Goal: Use online tool/utility: Use online tool/utility

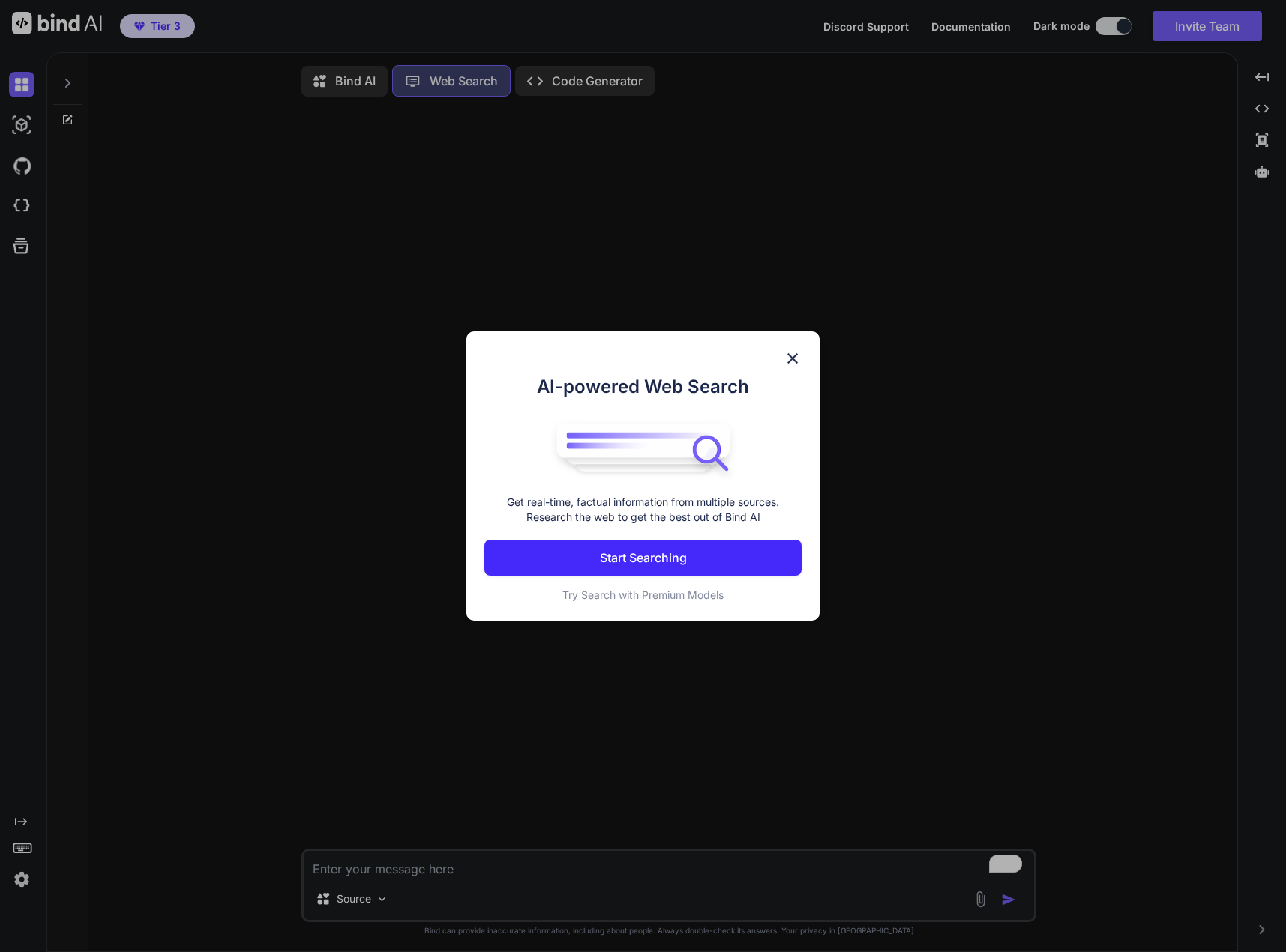
scroll to position [6, 0]
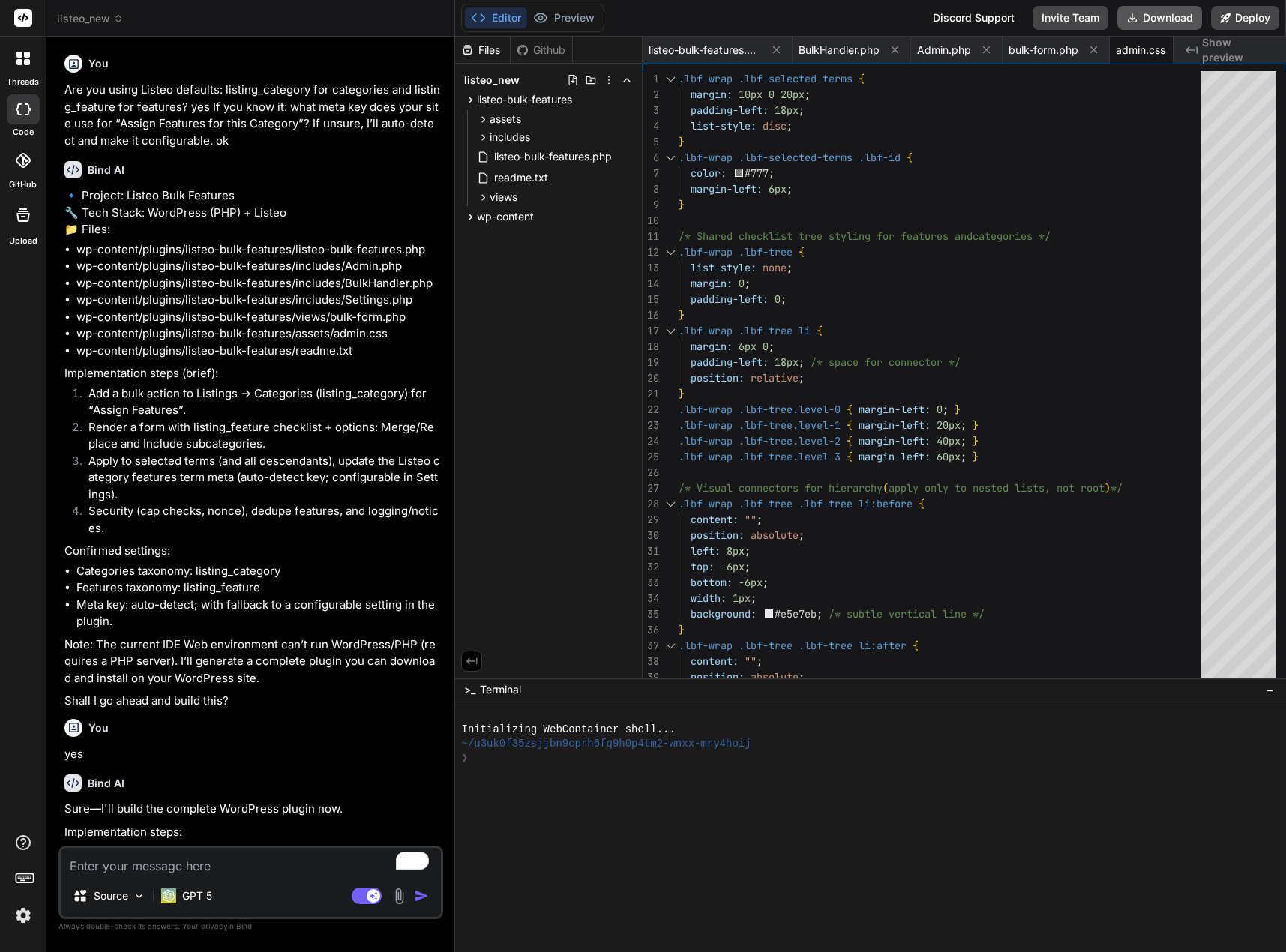
scroll to position [0, 307]
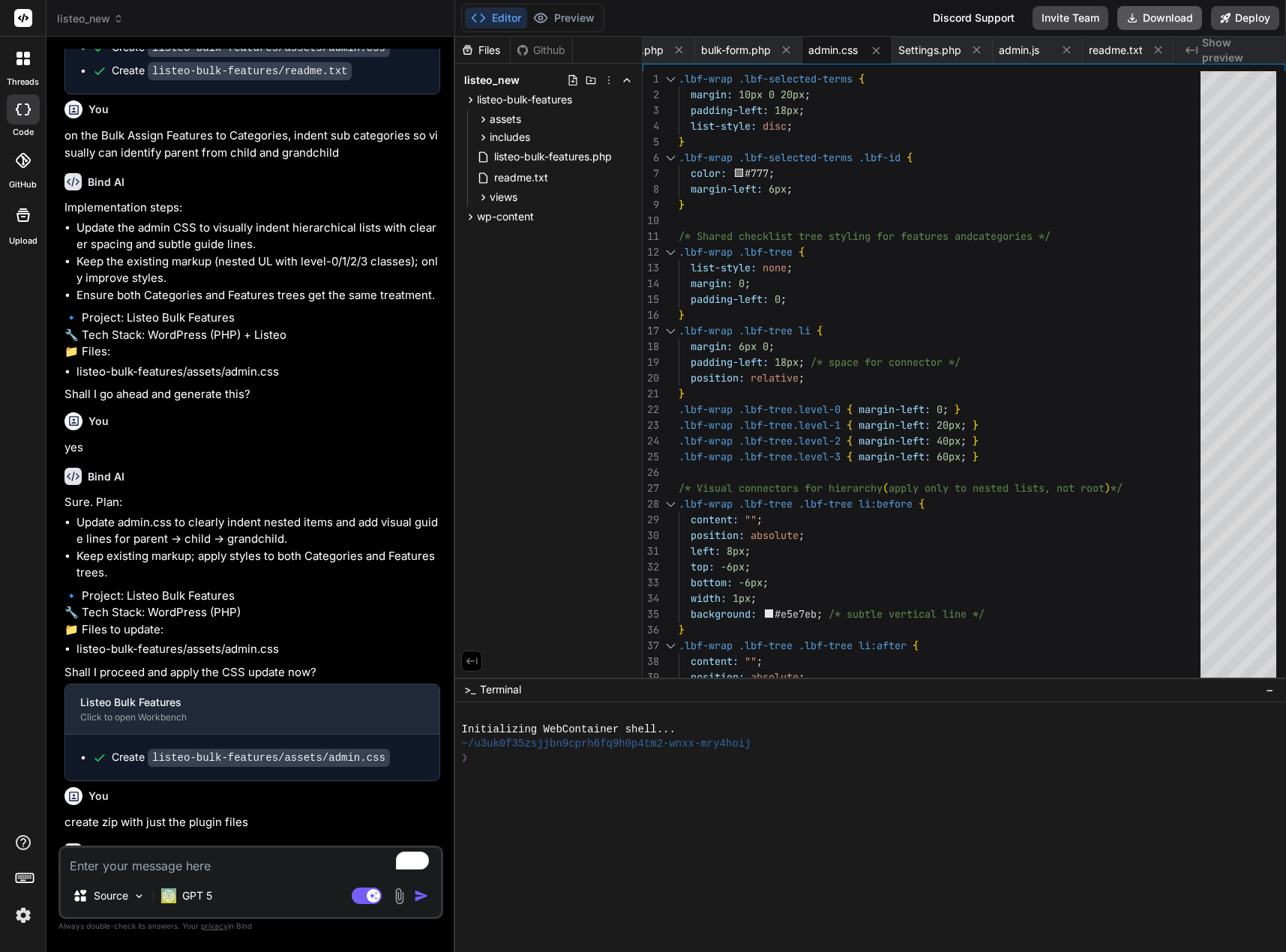
click at [1170, 13] on button "Download" at bounding box center [1159, 18] width 85 height 24
type textarea "x"
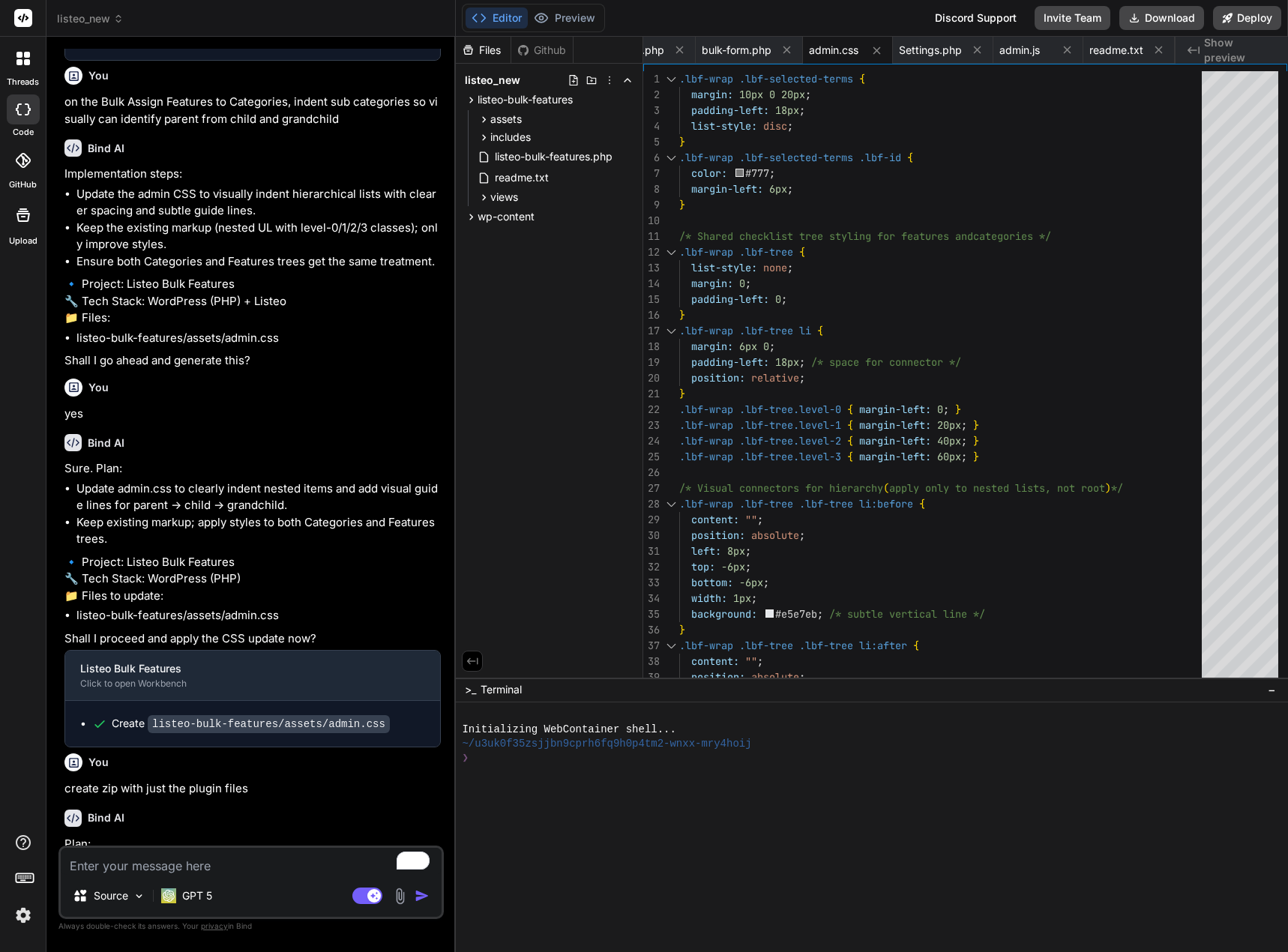
click at [138, 868] on textarea "To enrich screen reader interactions, please activate Accessibility in Grammarl…" at bounding box center [250, 861] width 381 height 27
type textarea "m"
type textarea "x"
type textarea "me"
type textarea "x"
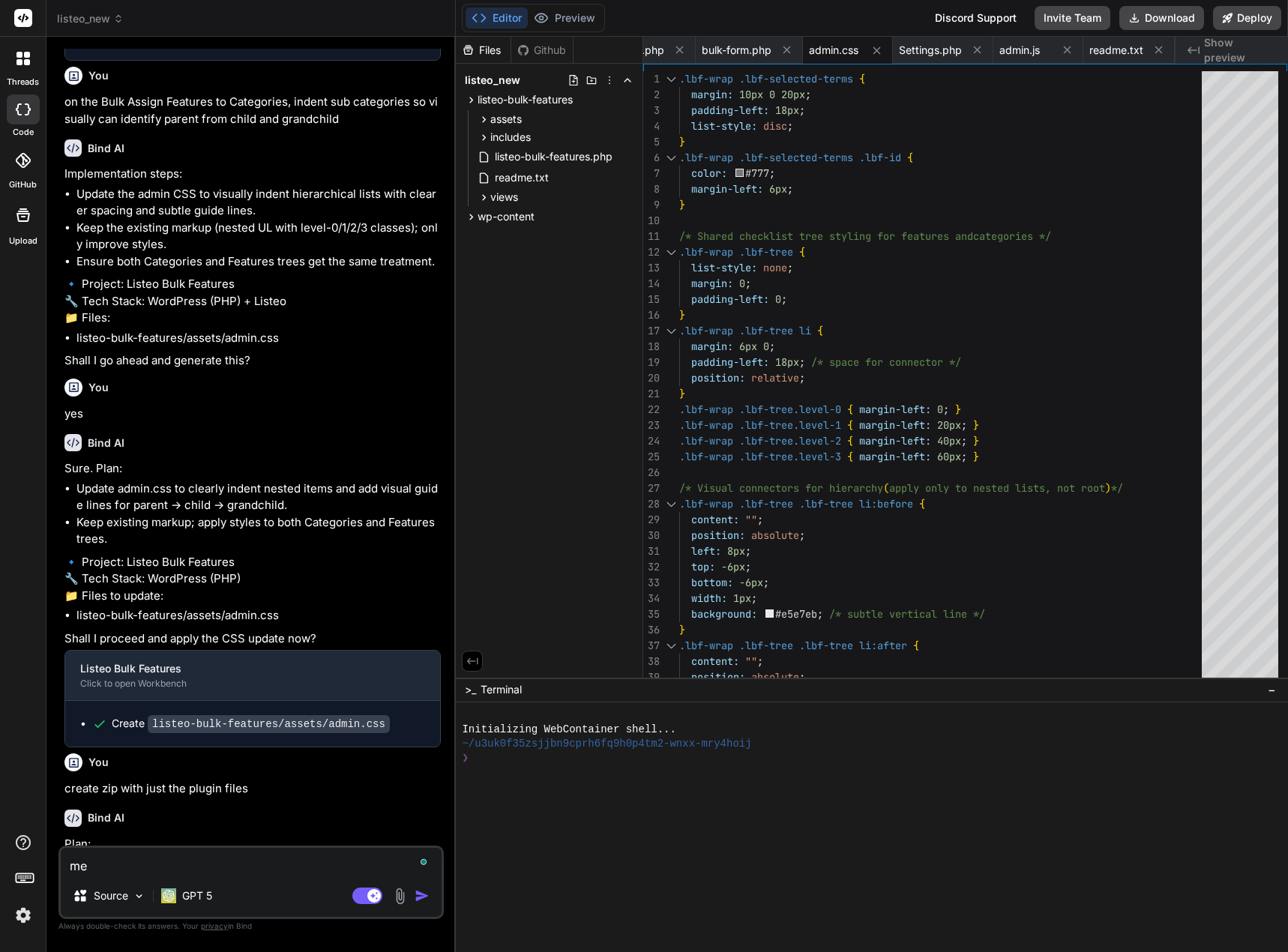
type textarea "mes"
type textarea "x"
type textarea "mess"
type textarea "x"
type textarea "messa"
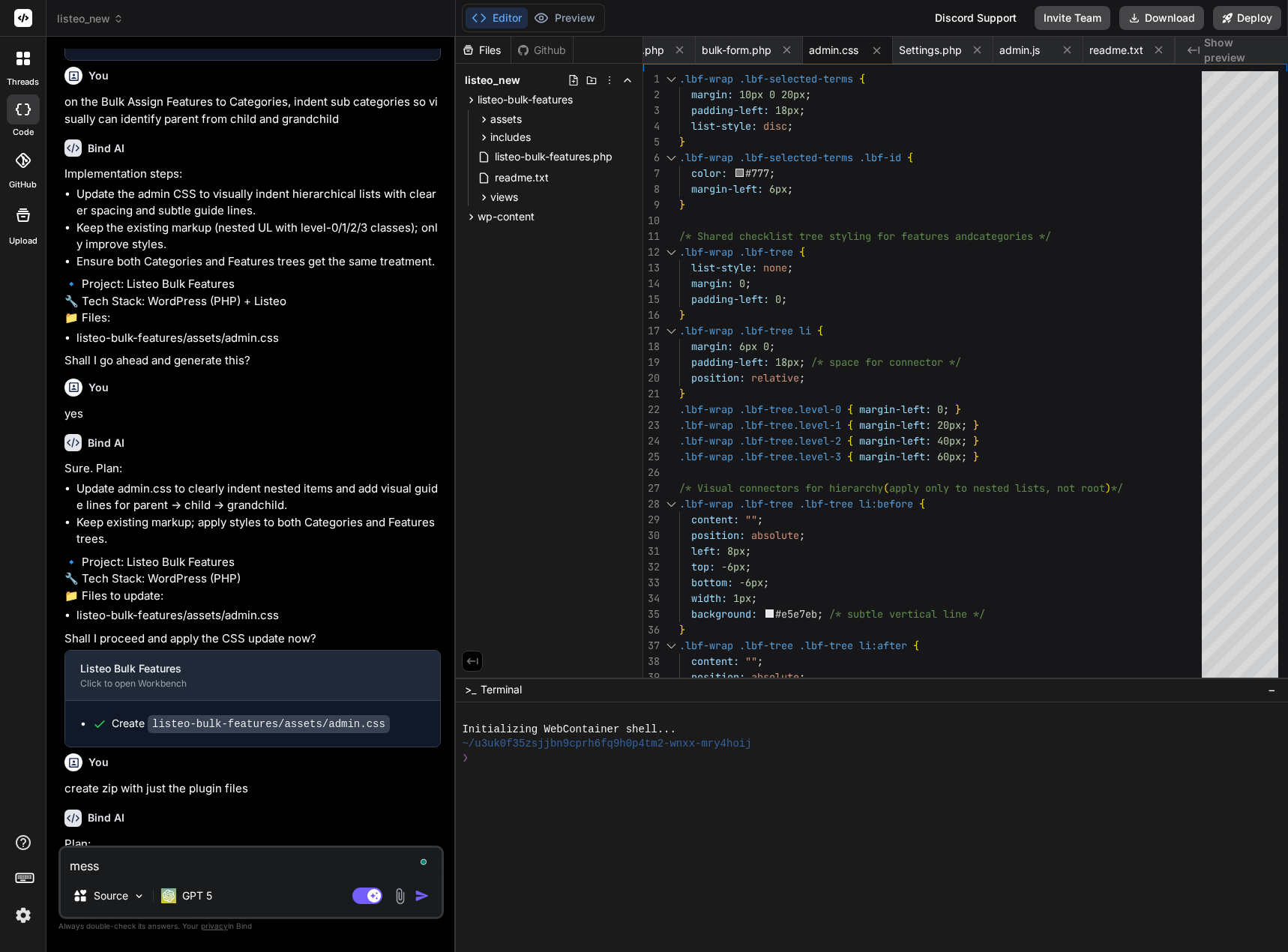
type textarea "x"
type textarea "messag"
type textarea "x"
type textarea "message"
type textarea "x"
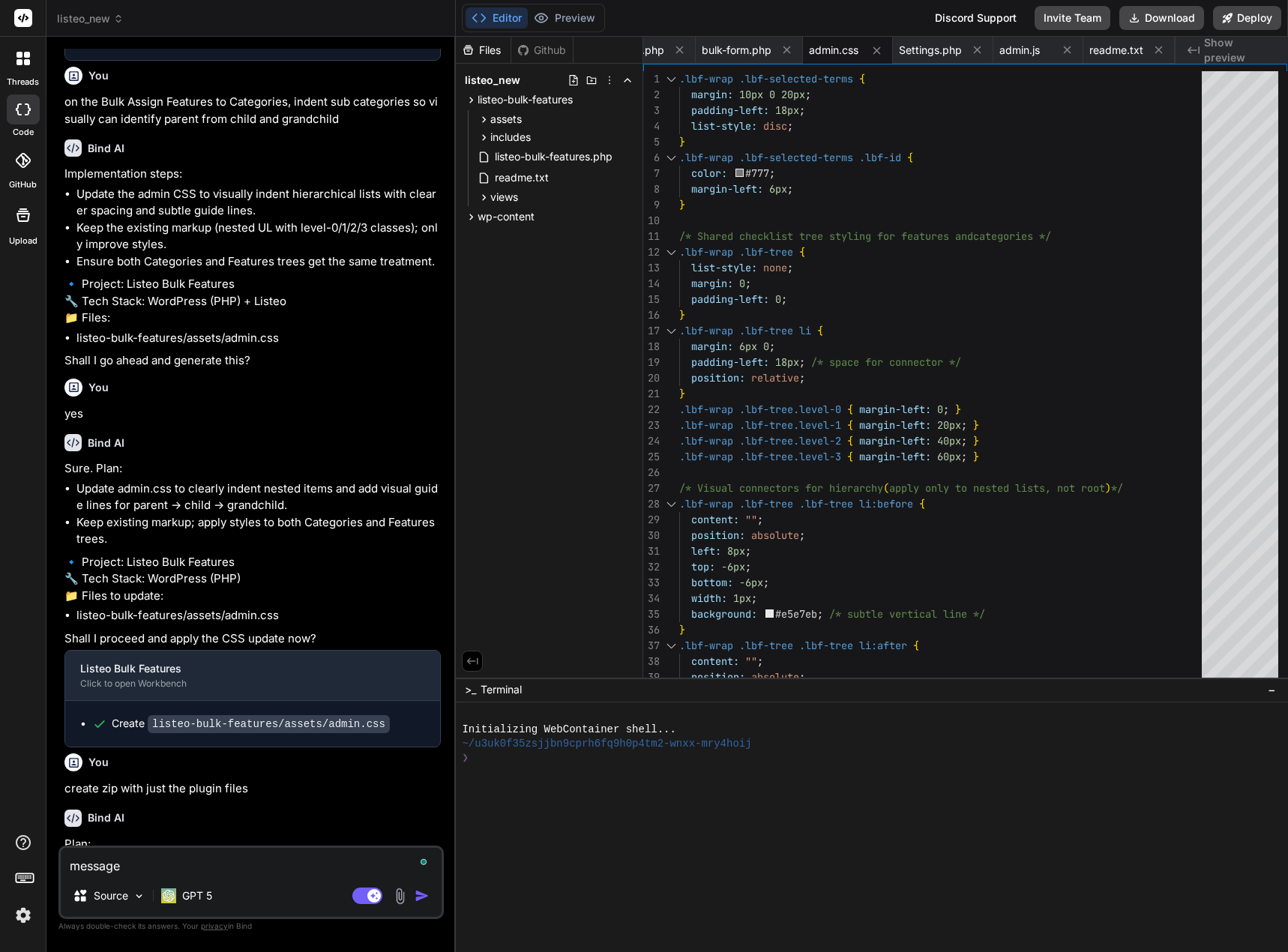
type textarea "message"
type textarea "x"
type textarea "message f"
type textarea "x"
type textarea "message fa"
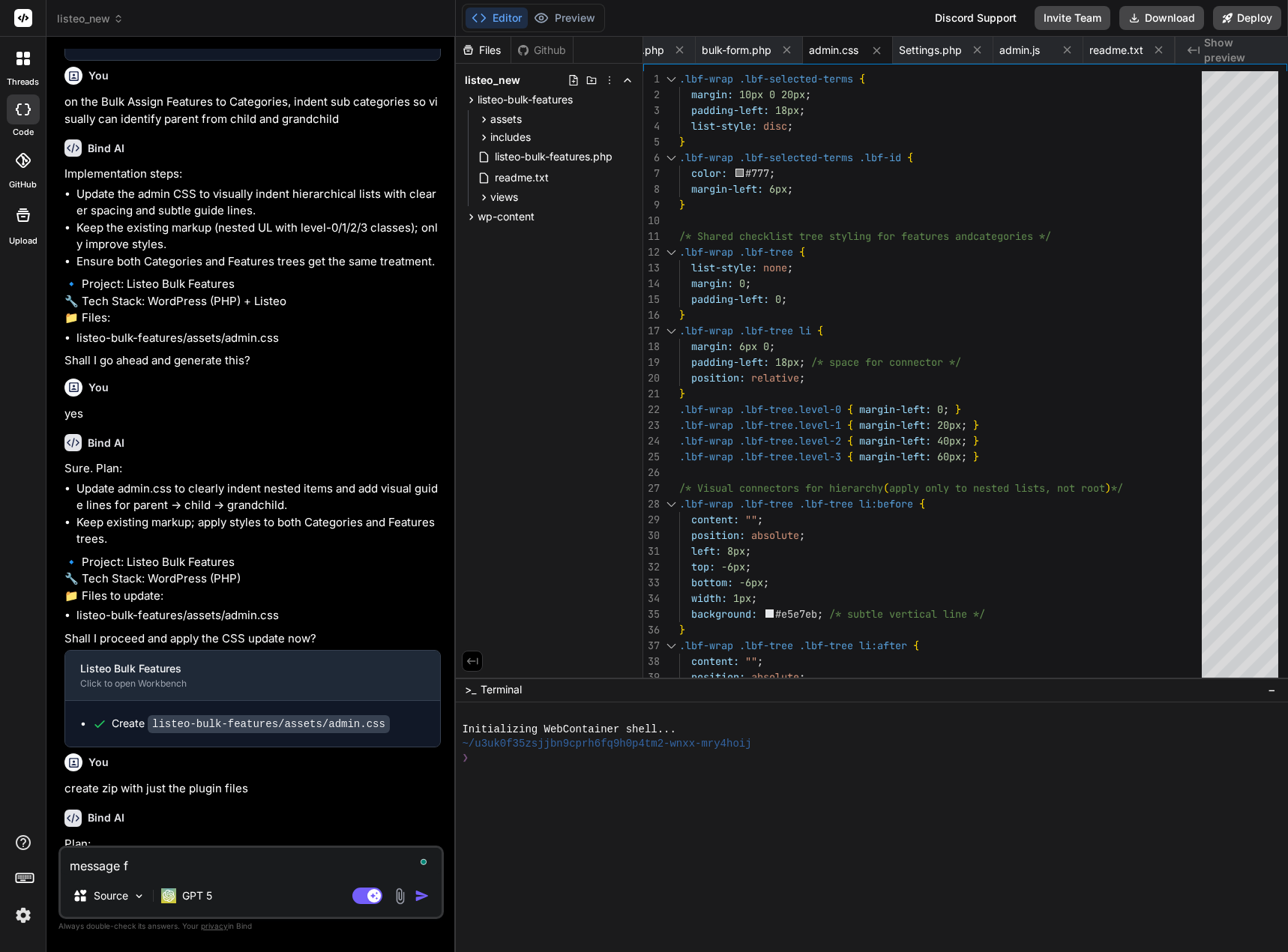
type textarea "x"
type textarea "message fai"
type textarea "x"
type textarea "message fail"
type textarea "x"
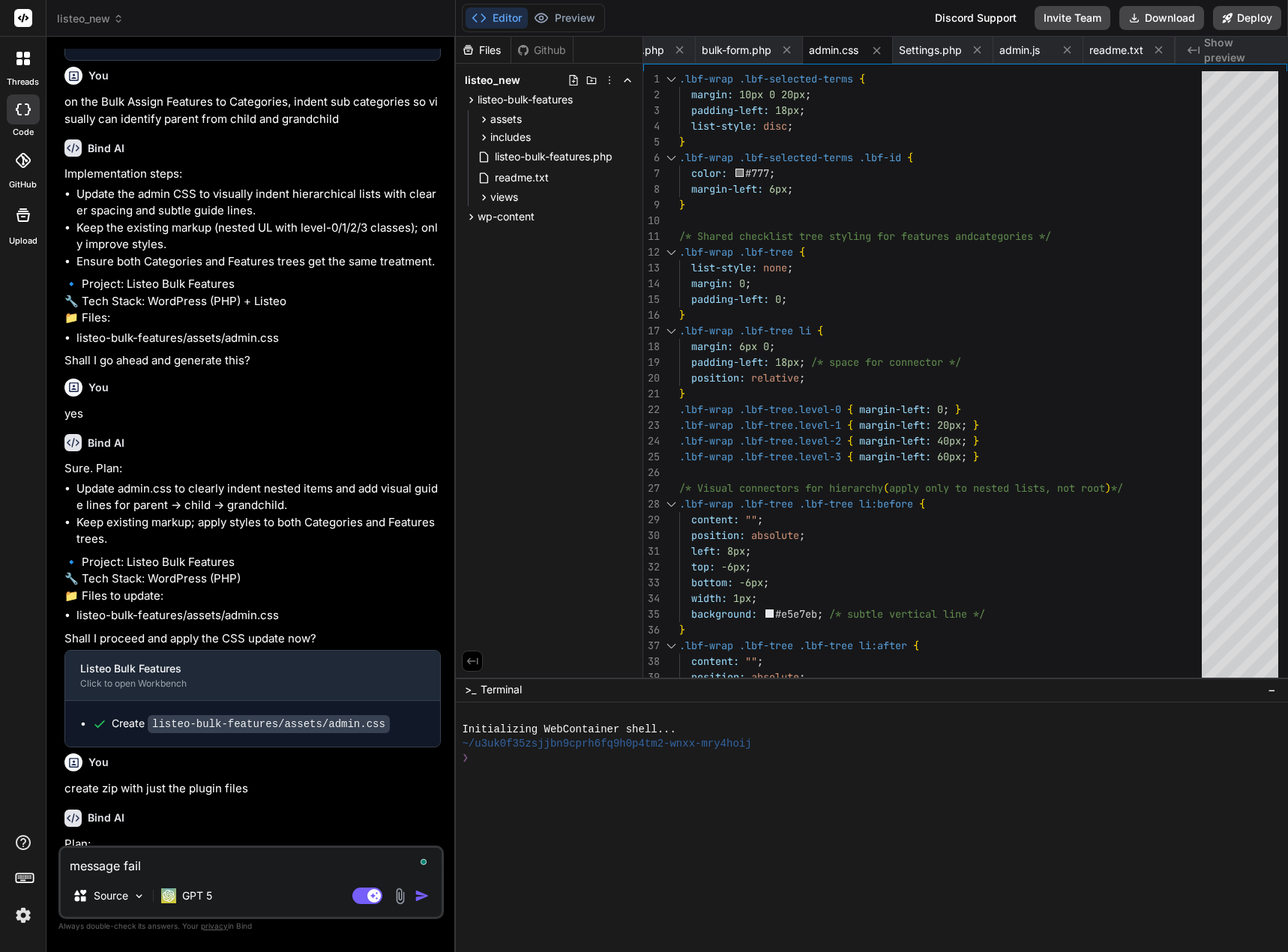
type textarea "message faile"
type textarea "x"
type textarea "message failed"
type textarea "x"
type textarea "message failed"
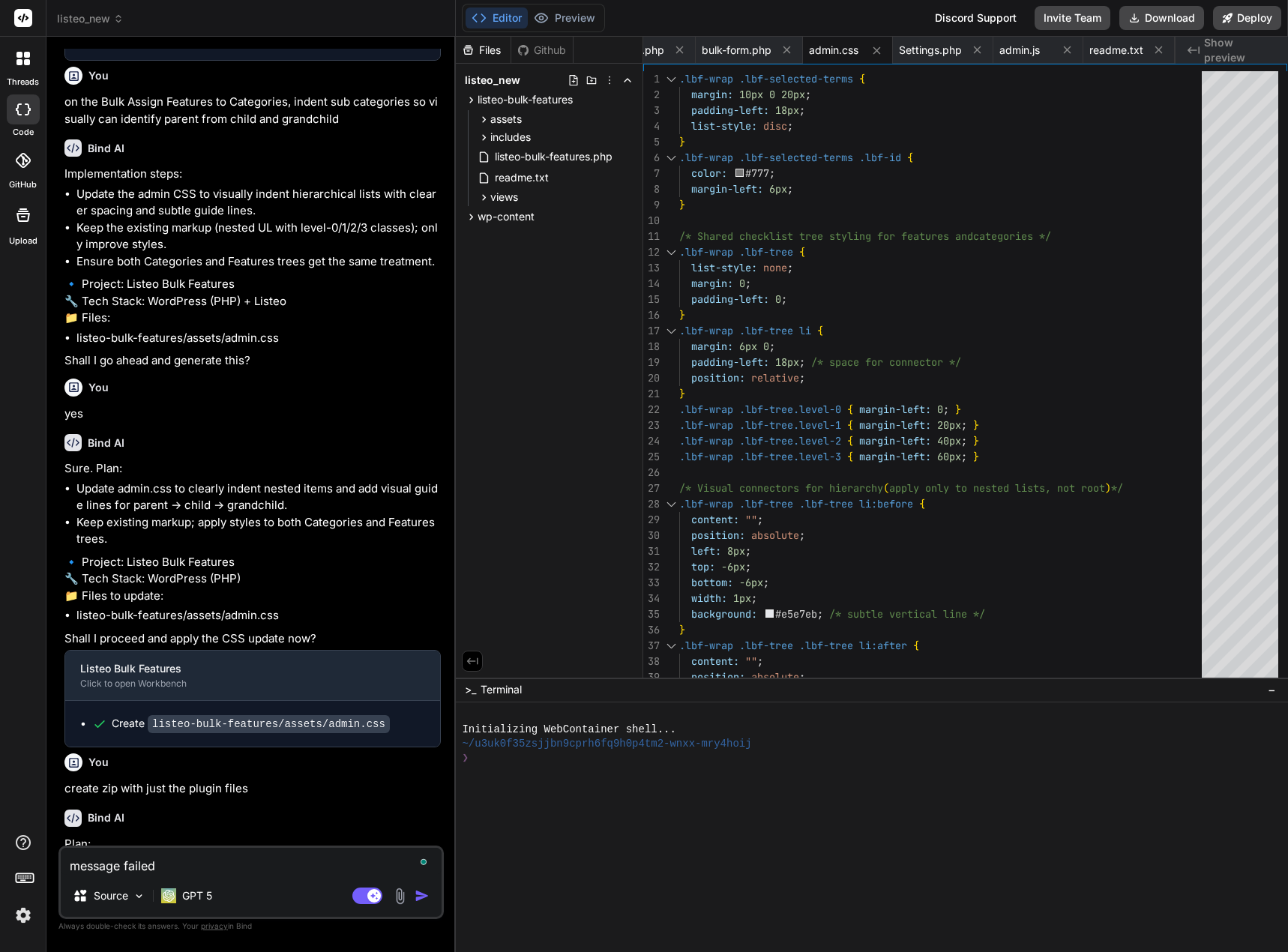
type textarea "x"
type textarea "message failed t"
type textarea "x"
type textarea "message failed to"
type textarea "x"
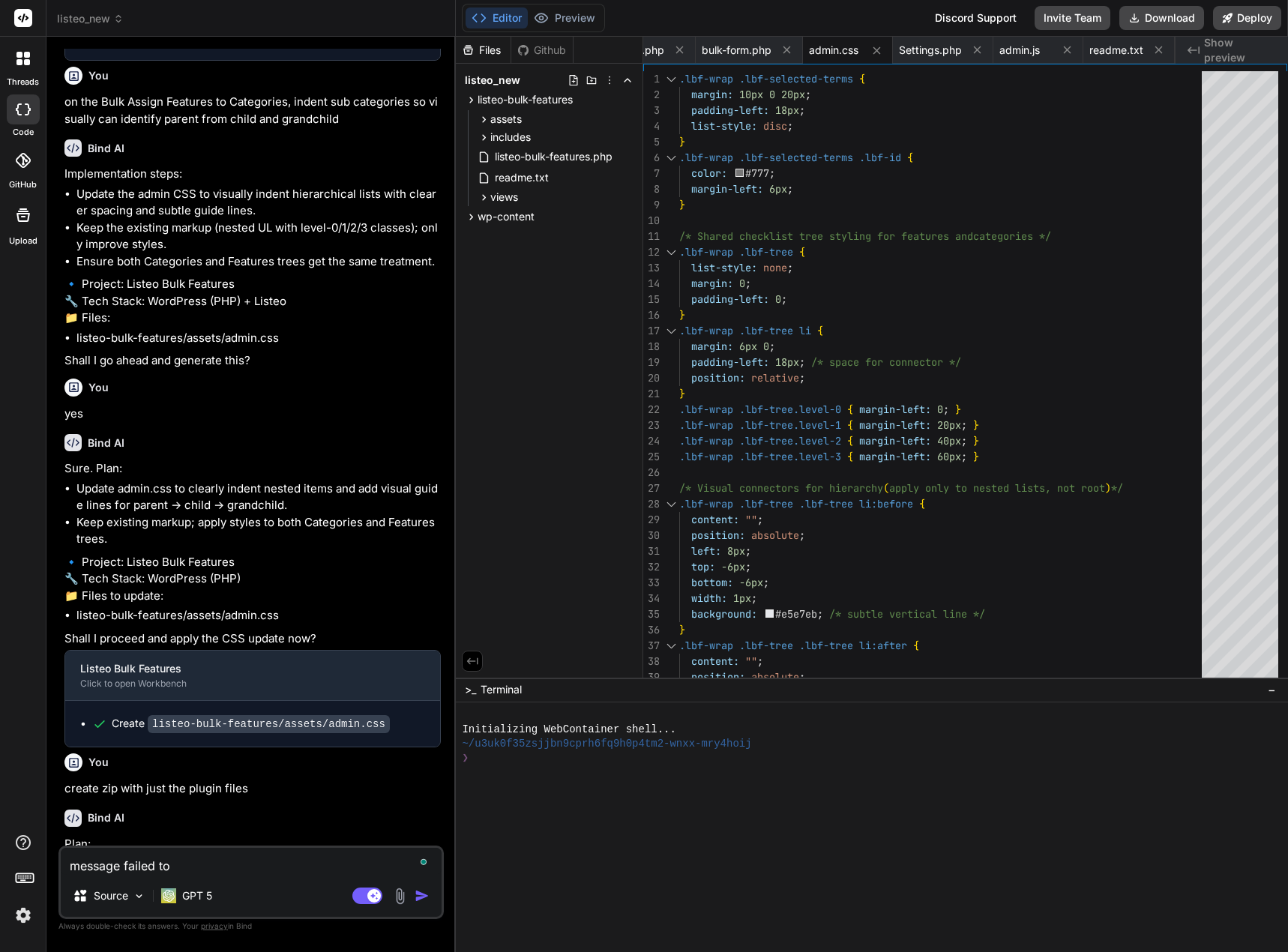
type textarea "message failed to"
type textarea "x"
type textarea "message failed to s"
type textarea "x"
type textarea "message failed to st"
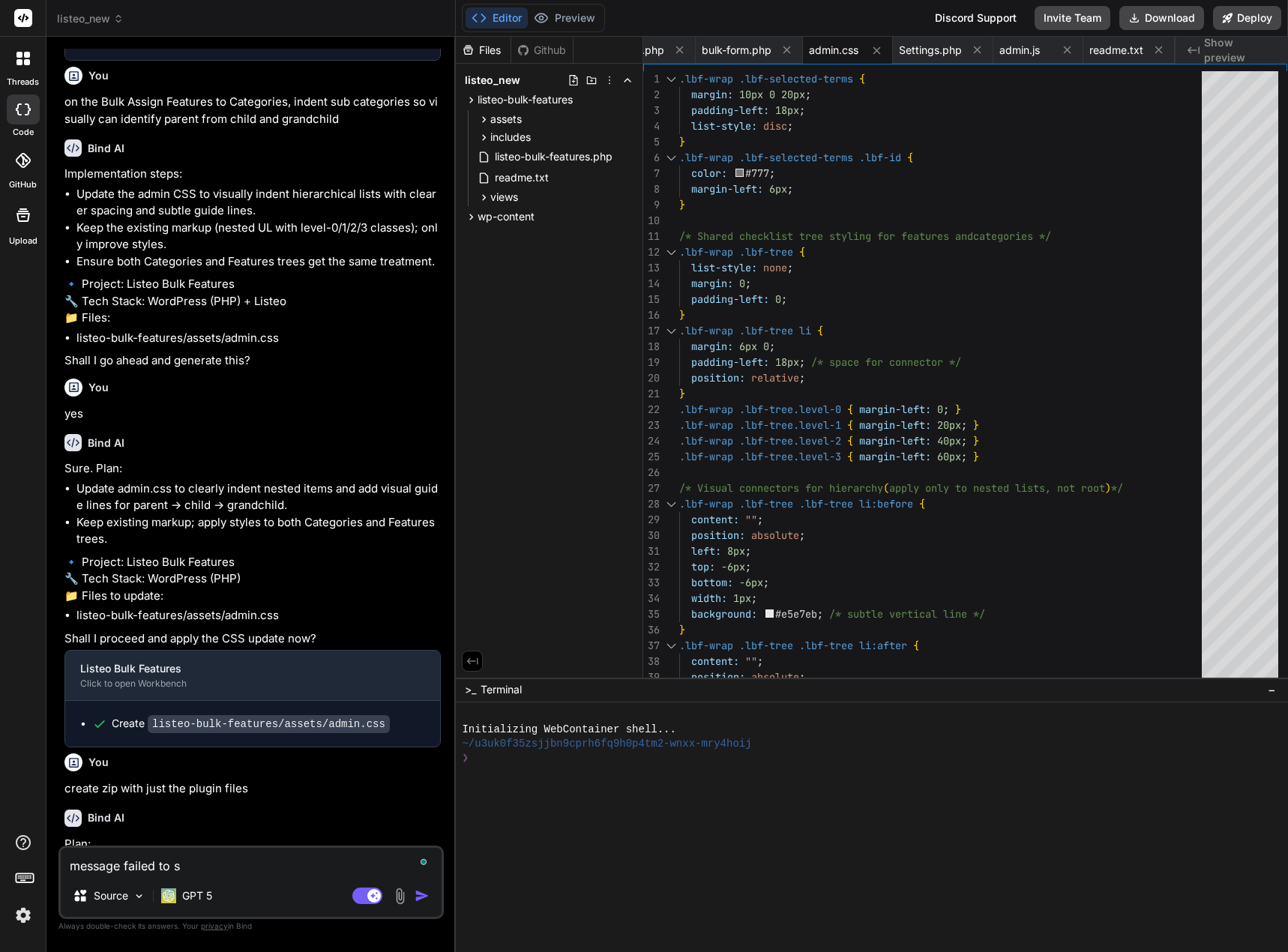
type textarea "x"
type textarea "message failed to sta"
type textarea "x"
type textarea "message failed to star"
type textarea "x"
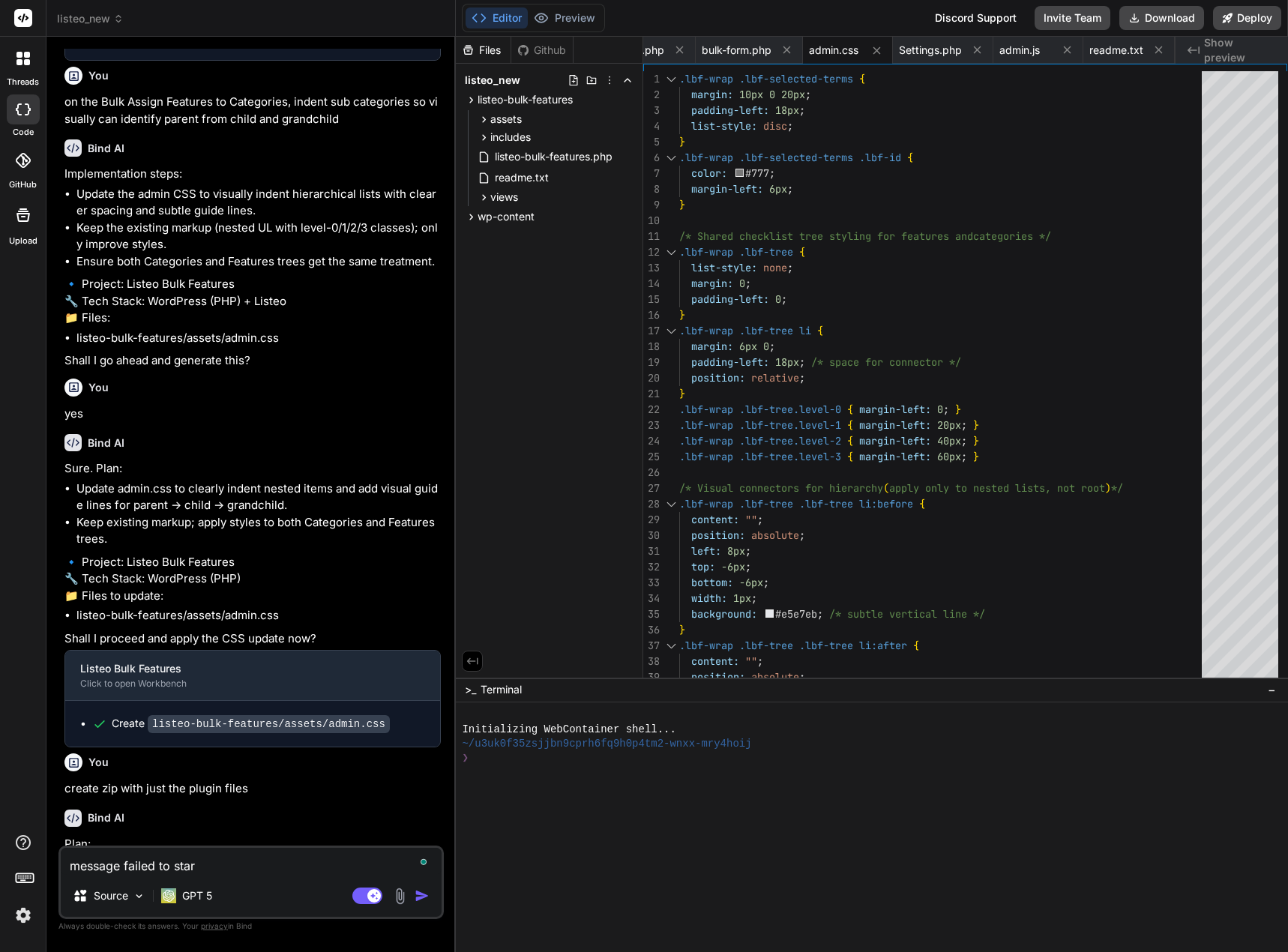
type textarea "message failed to start"
type textarea "x"
type textarea "message failed to start"
type textarea "x"
type textarea "message failed to start j"
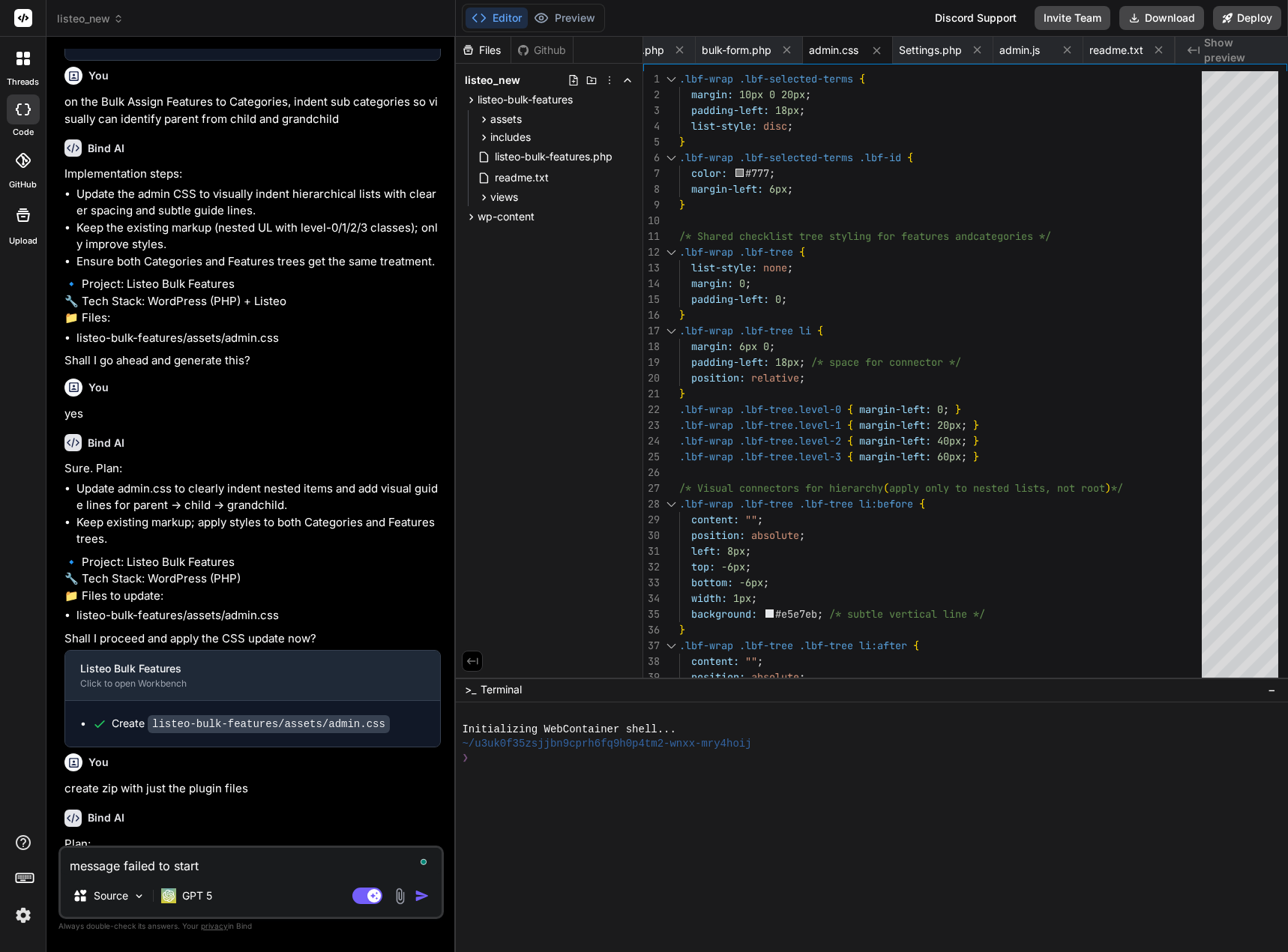
type textarea "x"
type textarea "message failed to start jo"
type textarea "x"
type textarea "message failed to start job"
type textarea "x"
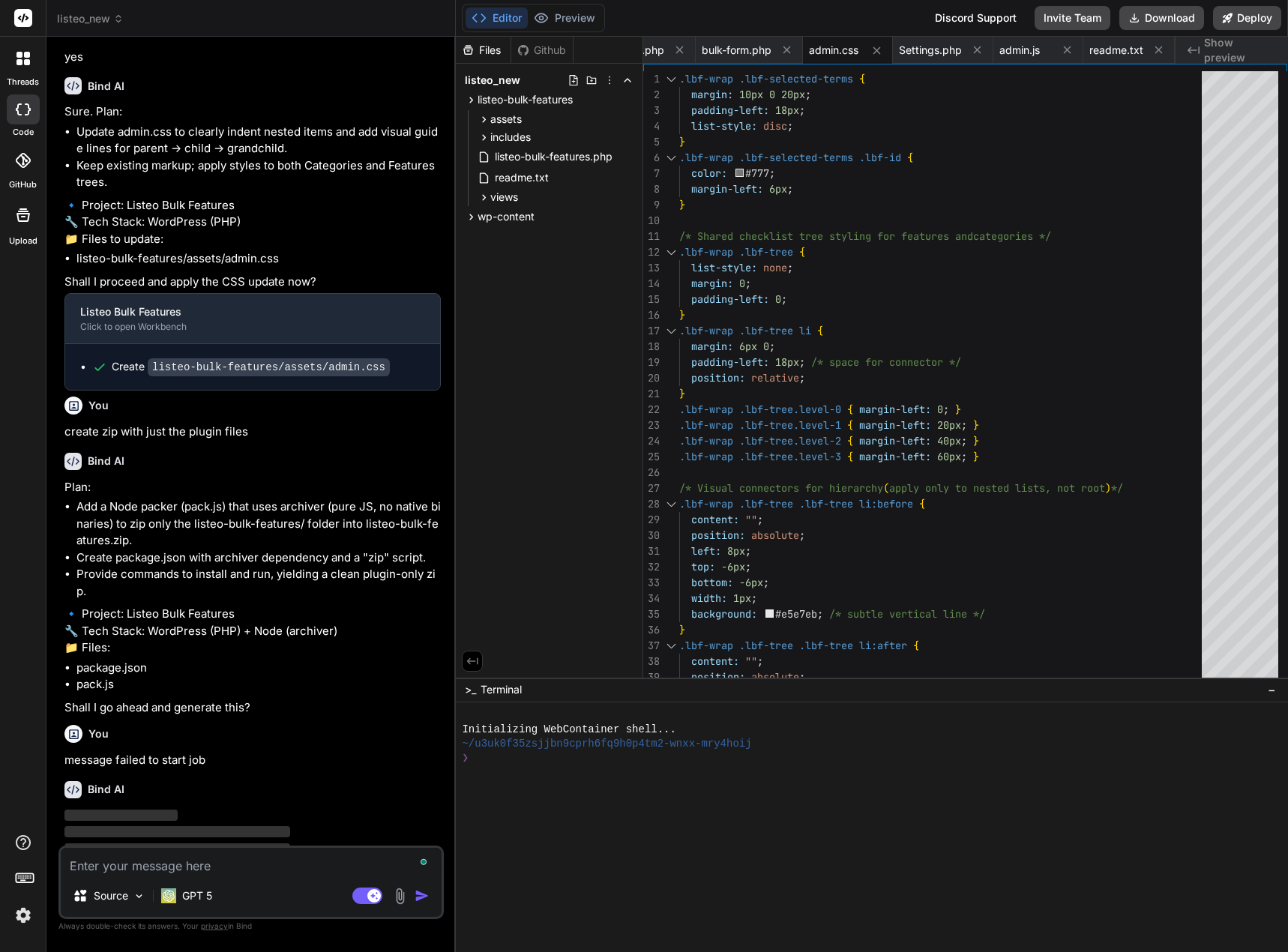
scroll to position [10121, 0]
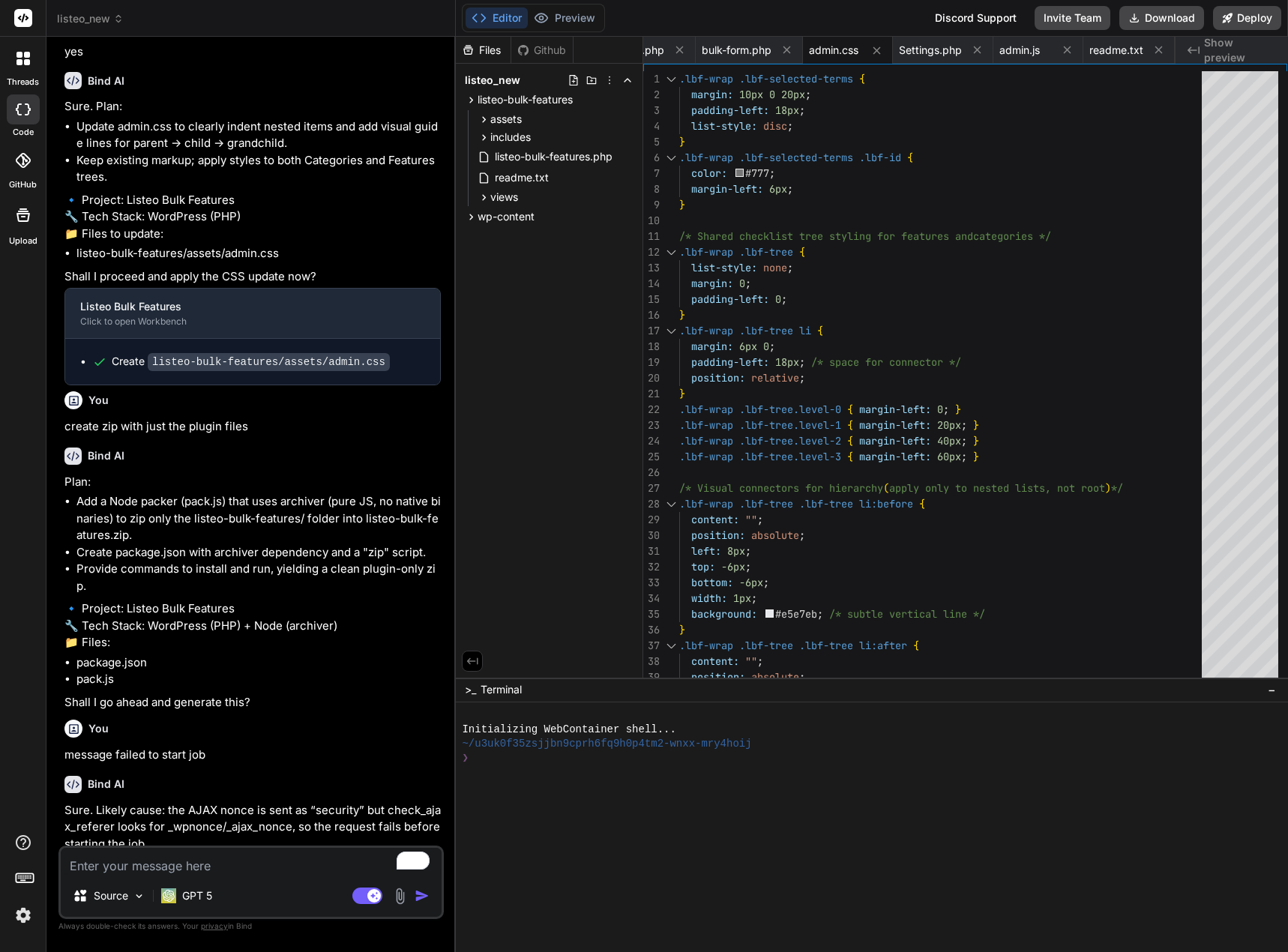
type textarea "x"
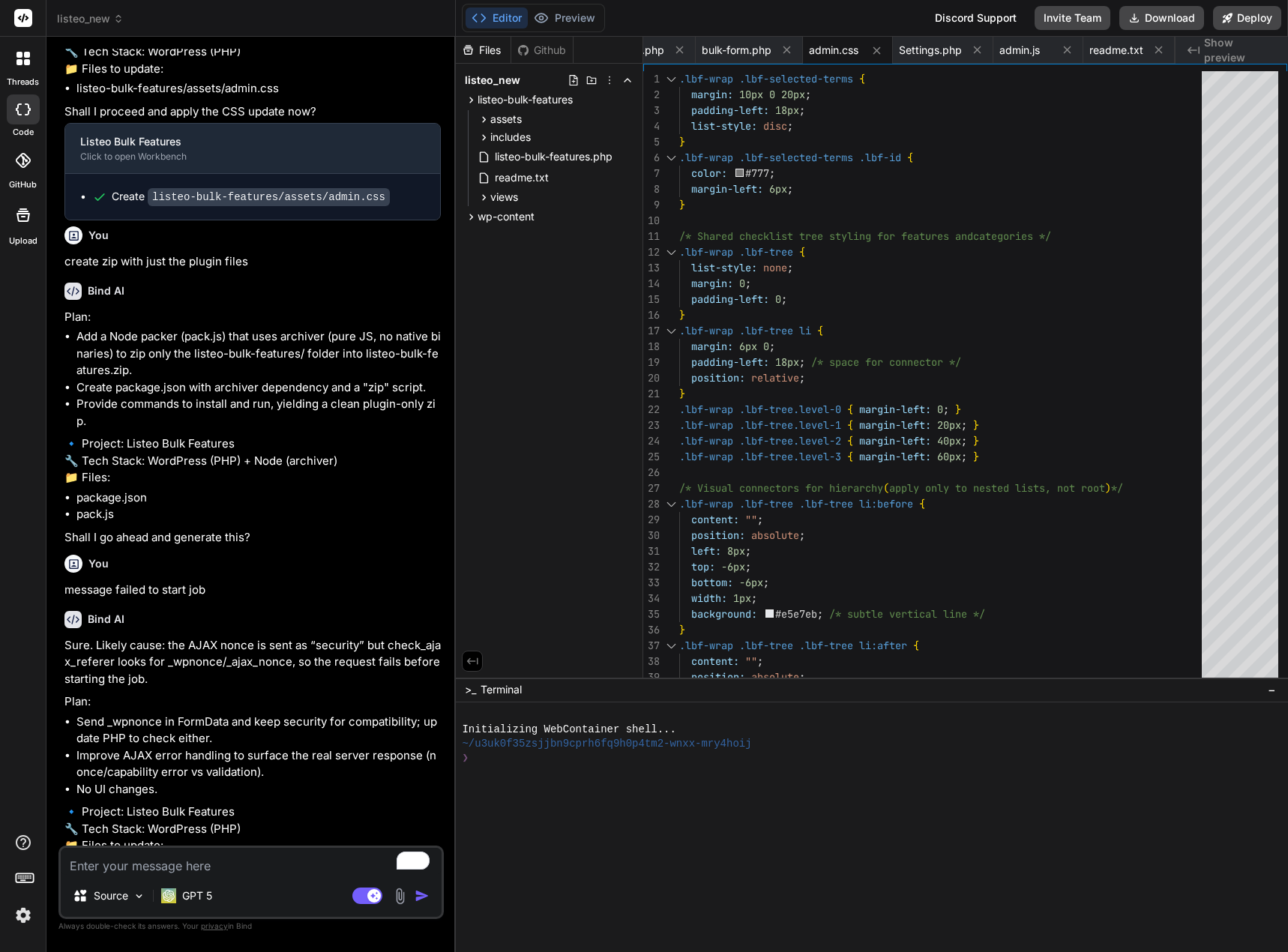
scroll to position [10367, 0]
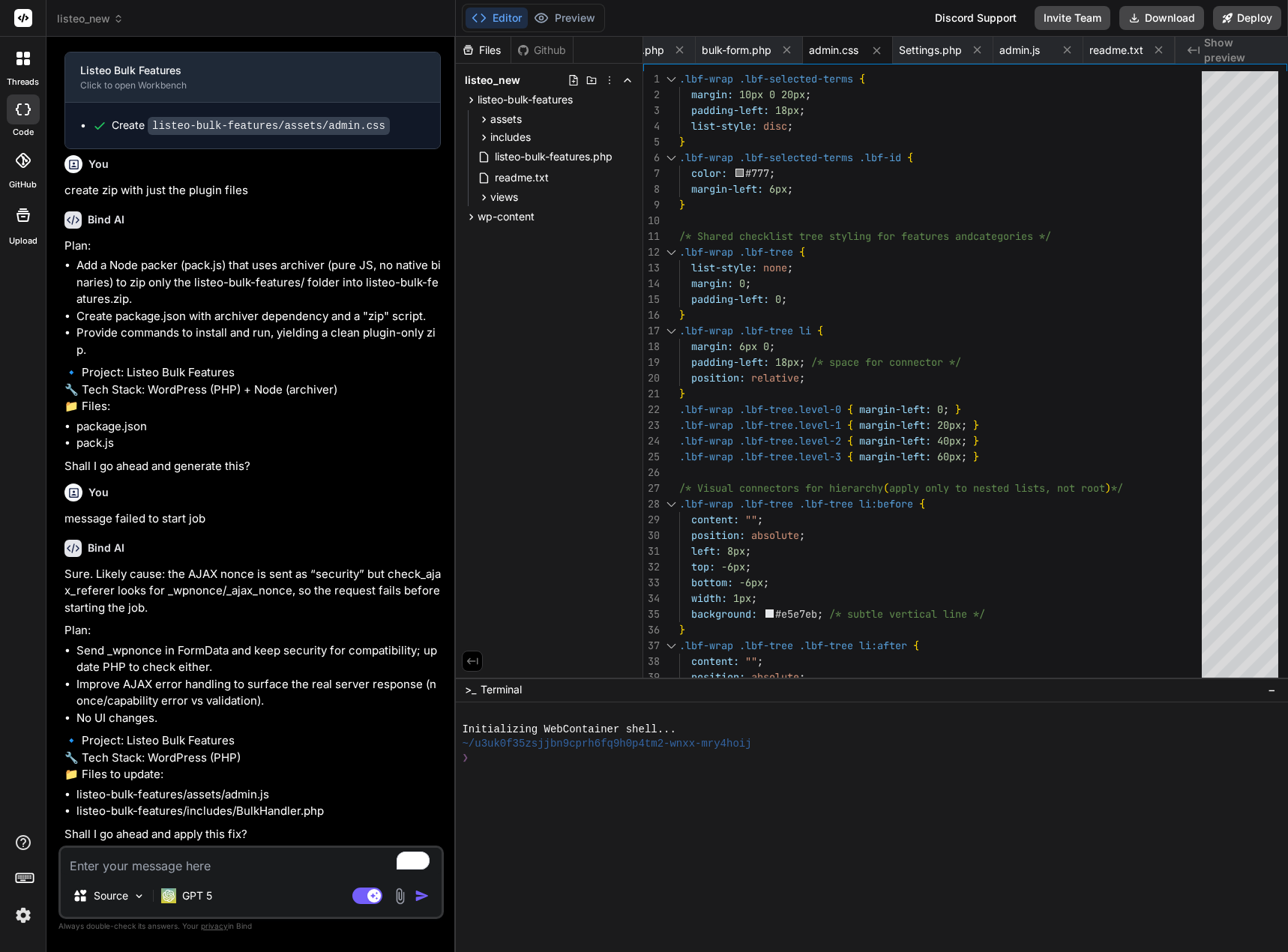
type textarea "y"
type textarea "x"
type textarea "ye"
type textarea "x"
type textarea "yes"
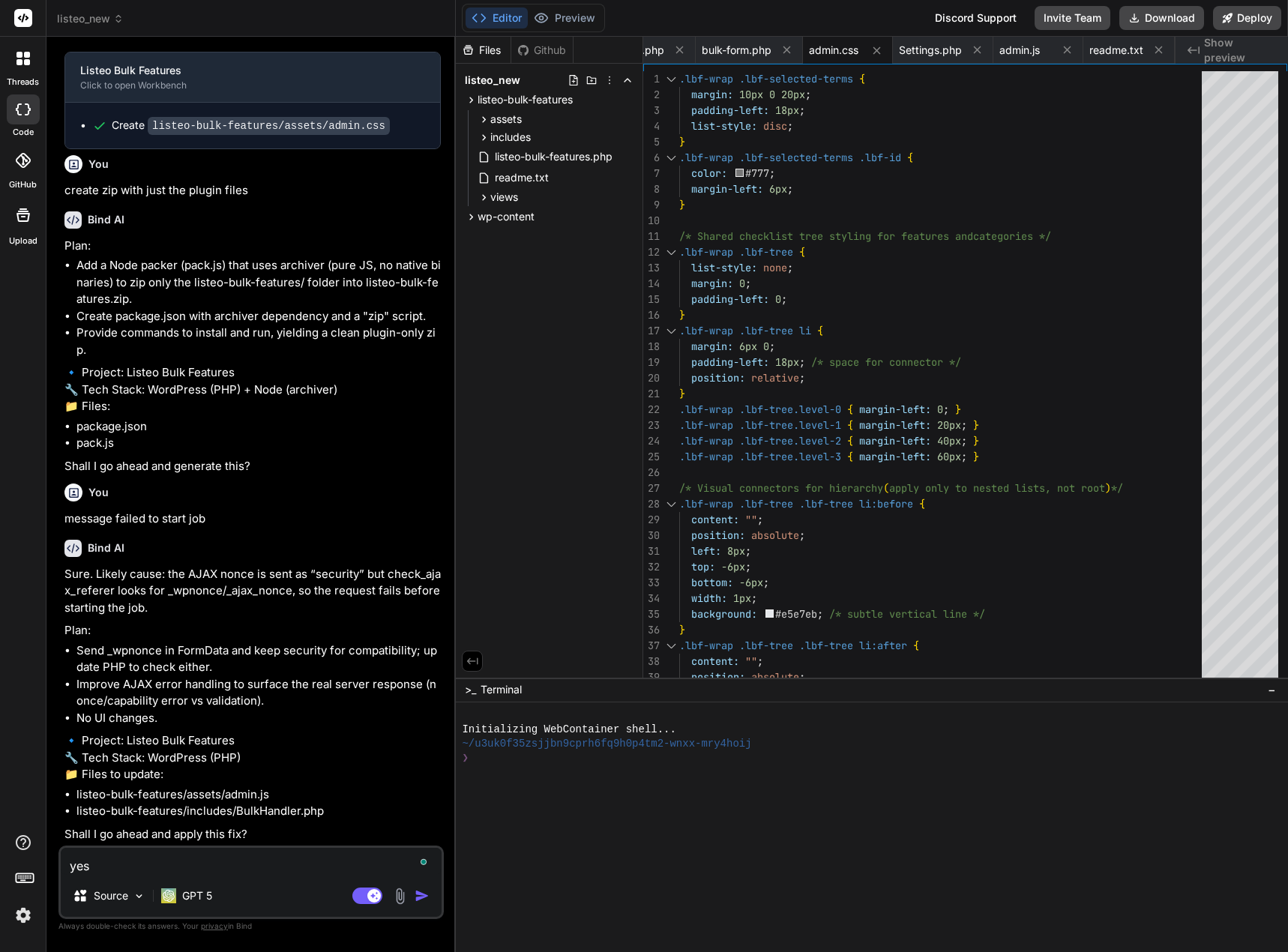
type textarea "x"
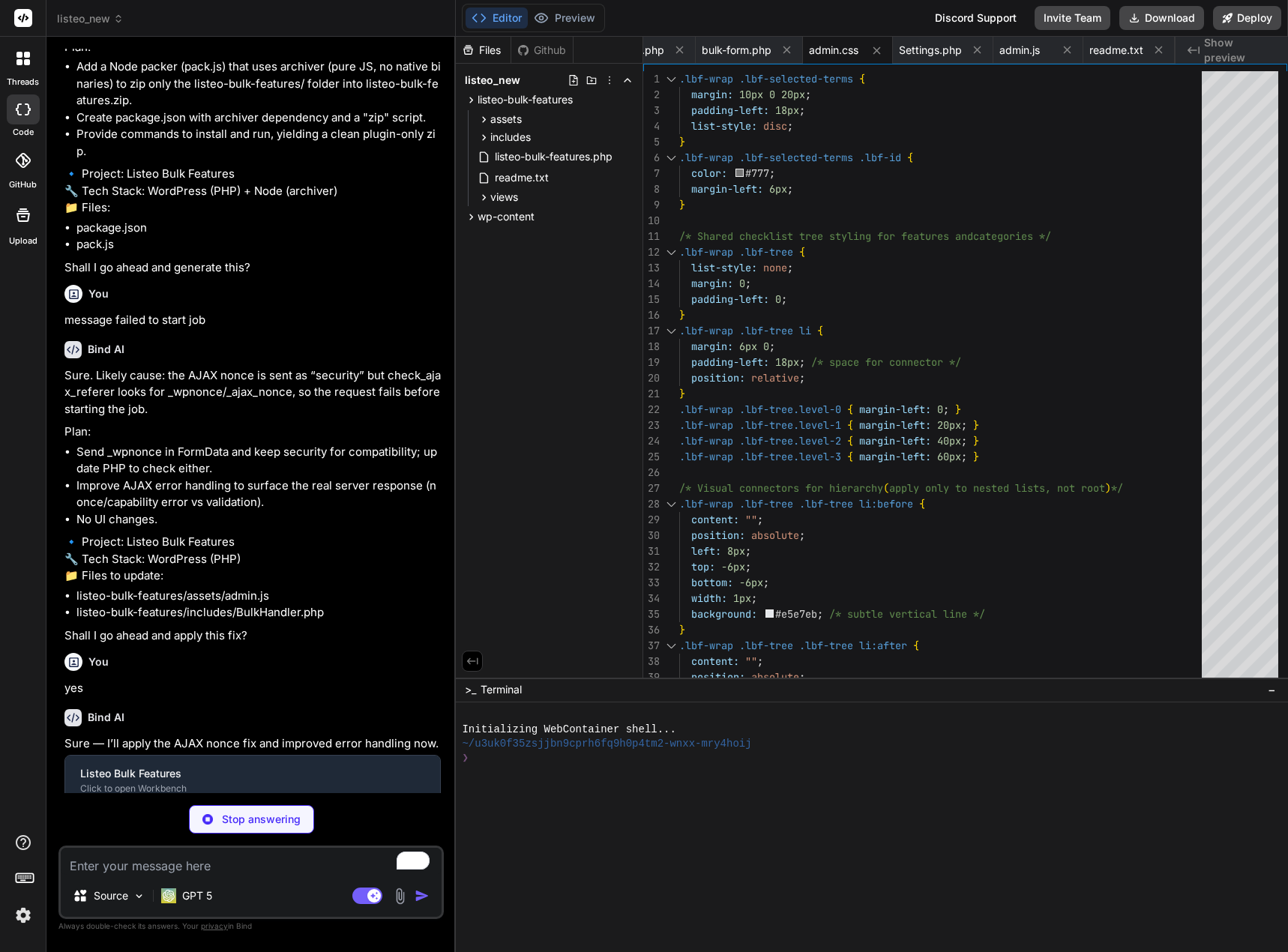
scroll to position [10625, 0]
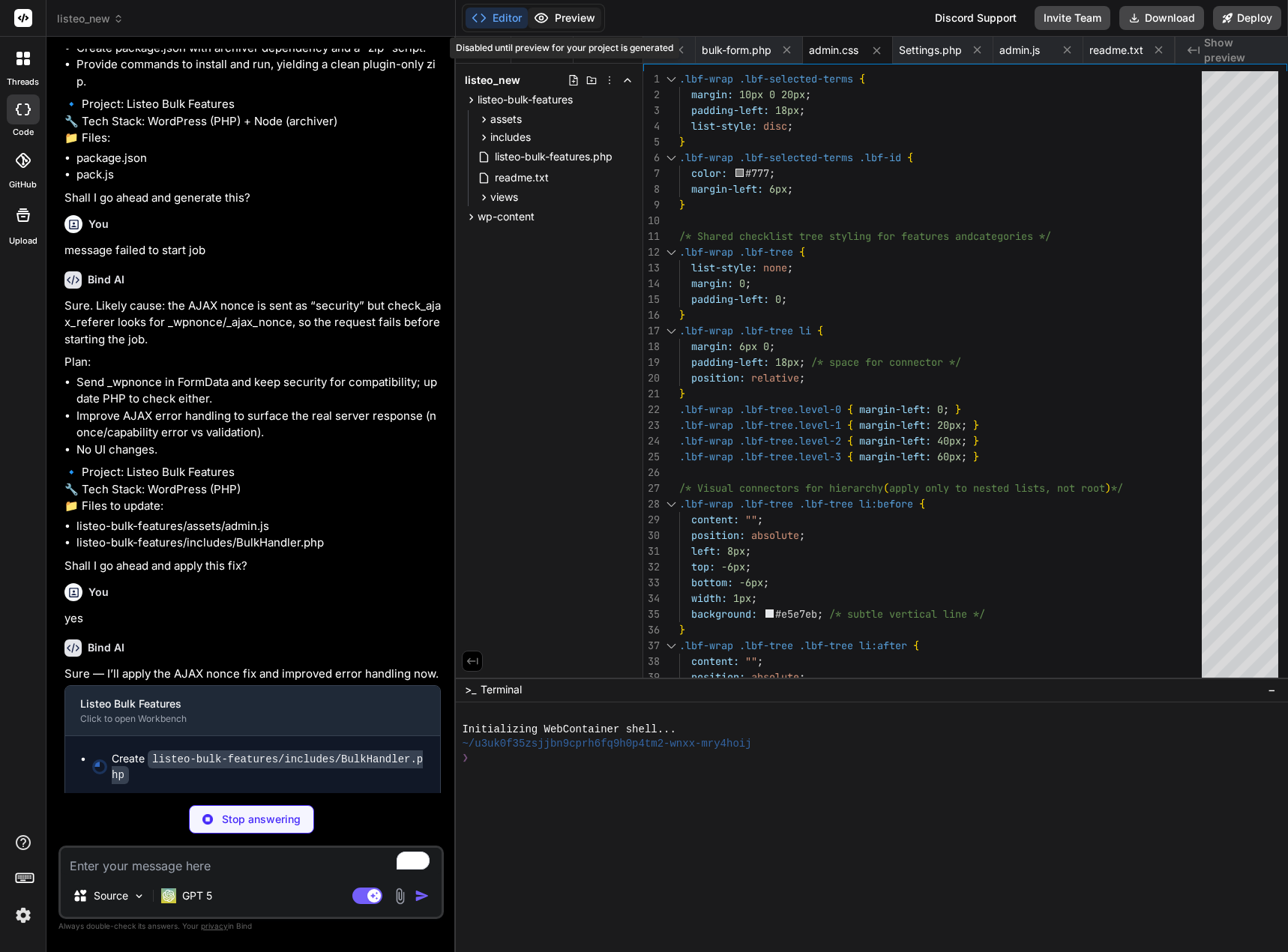
type textarea "x"
type textarea "'taxonomy' => $job['cat_tax'], 'post_type' => 'listing', 'lbf_updated' => 1, ],…"
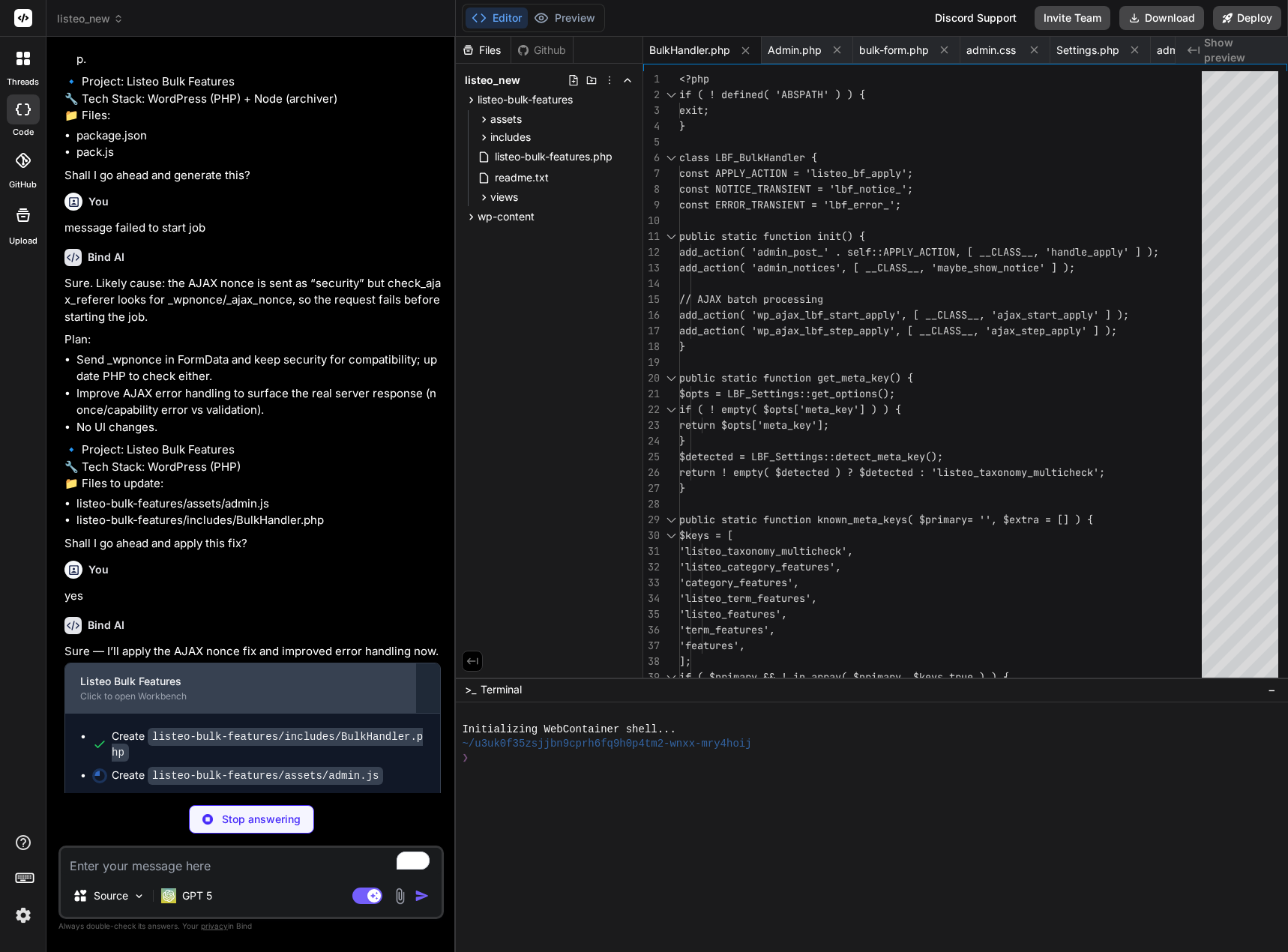
scroll to position [10649, 0]
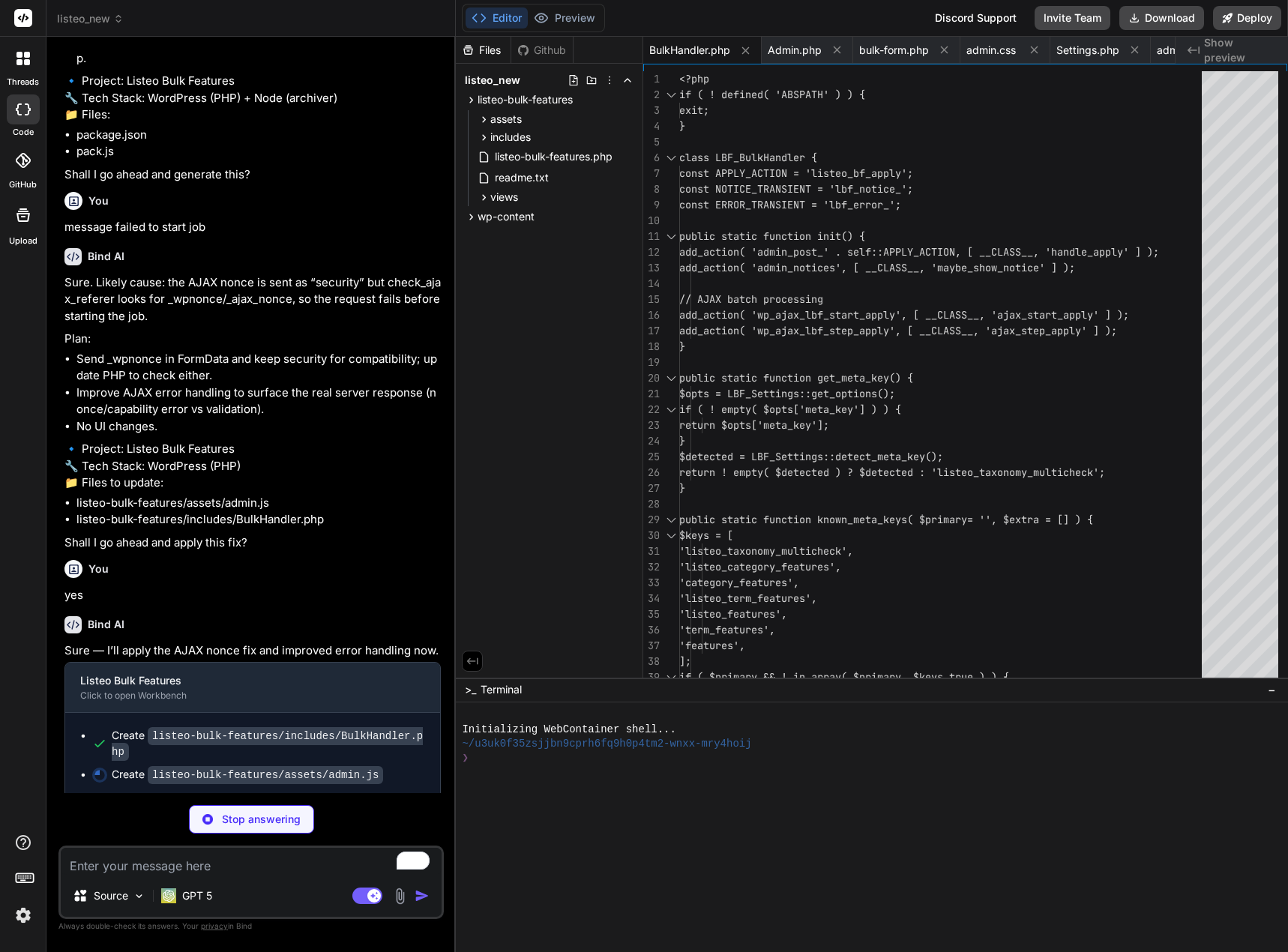
type textarea "x"
type textarea "form.submit(); // fallback }); }); } }); })();"
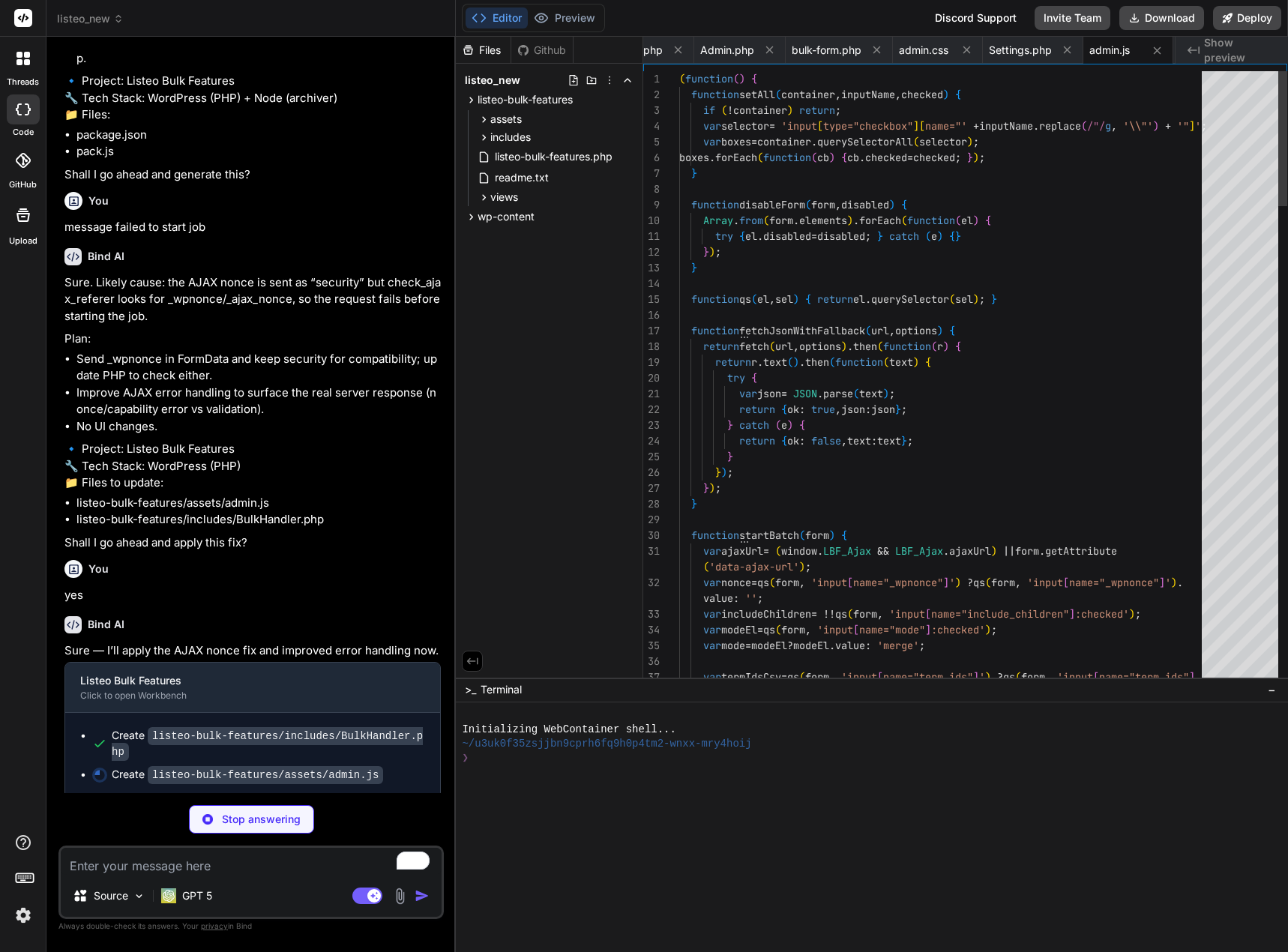
scroll to position [10596, 0]
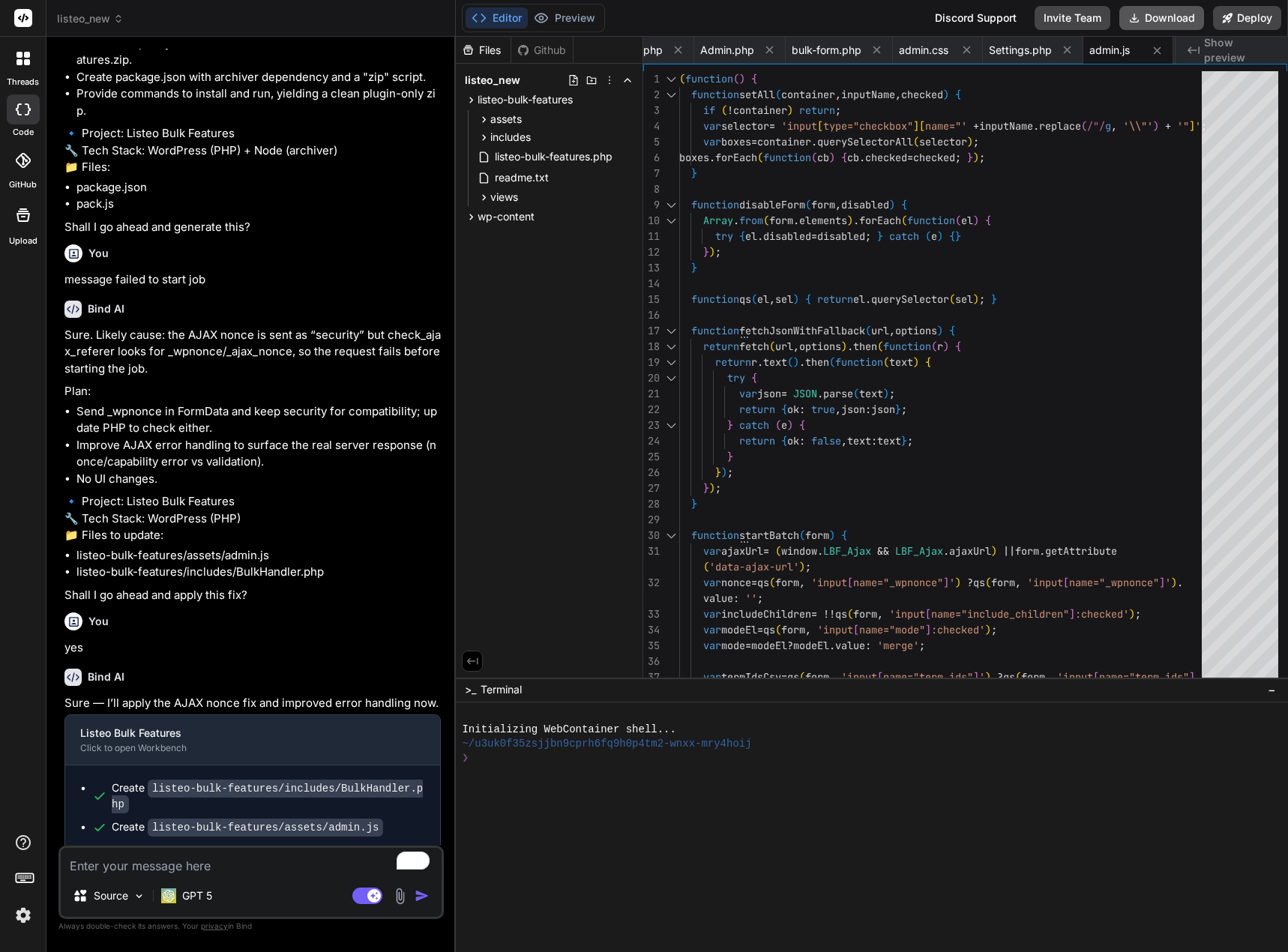
click at [1157, 11] on button "Download" at bounding box center [1161, 18] width 85 height 24
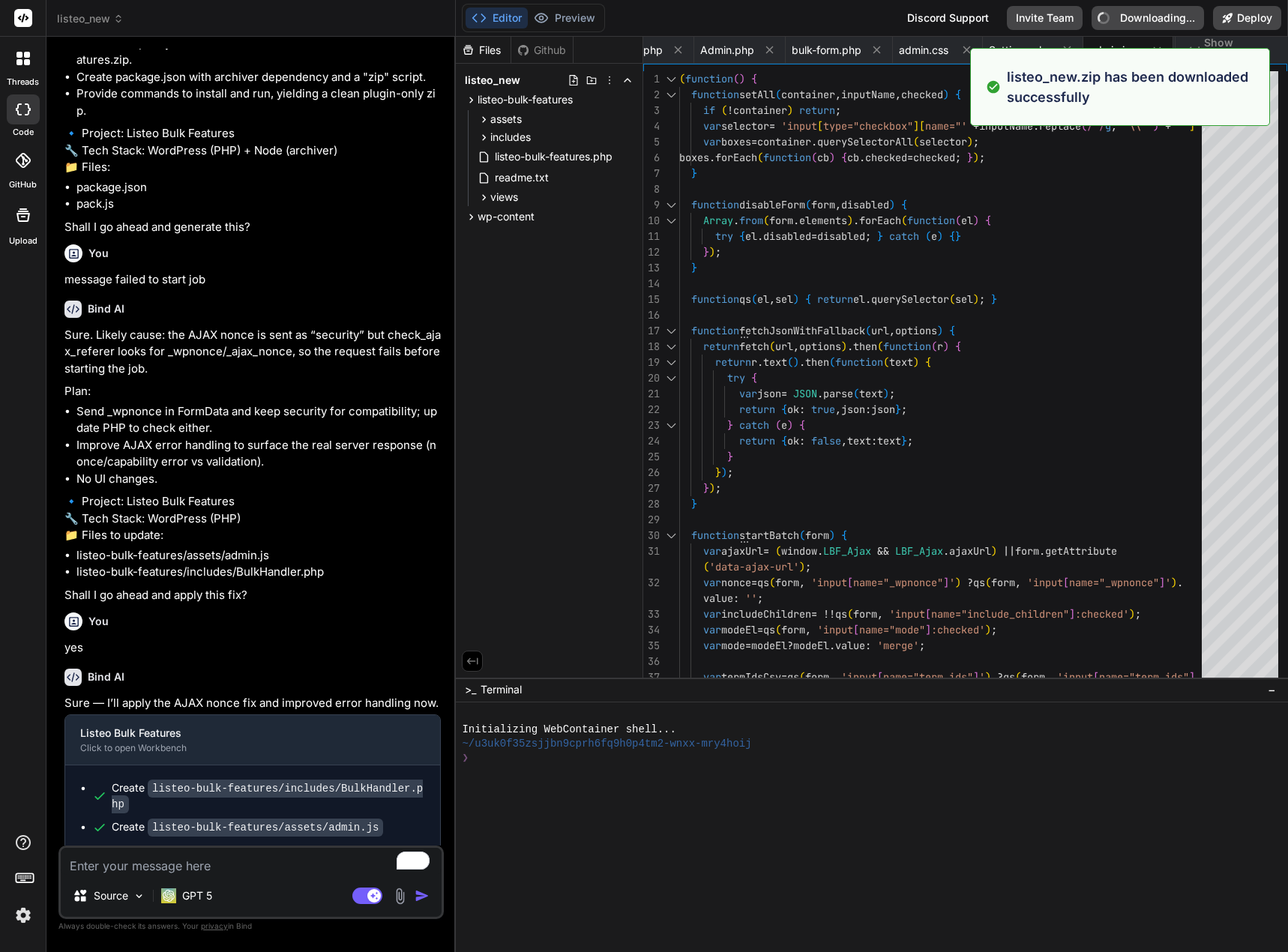
type textarea "x"
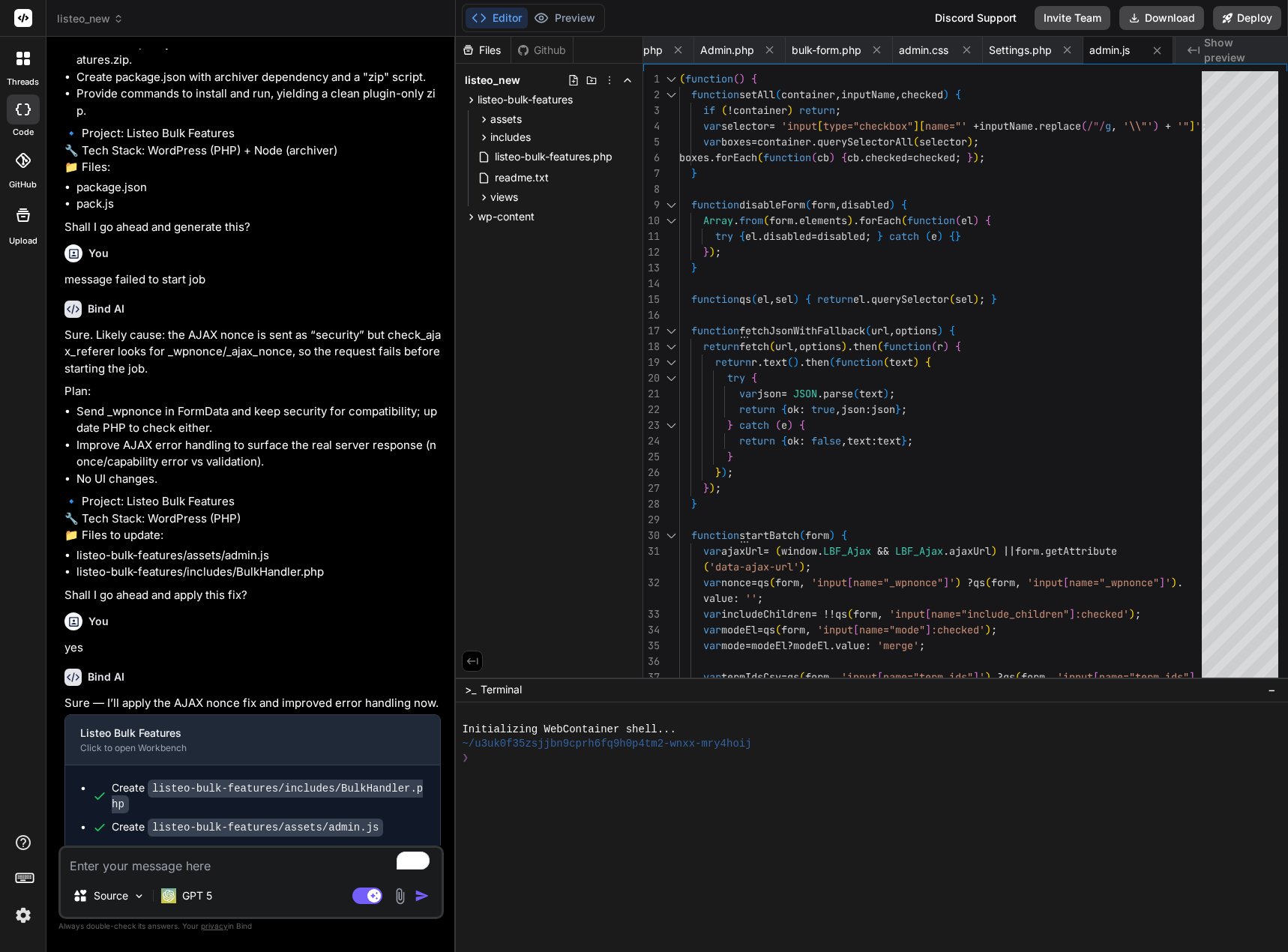
click at [182, 864] on textarea "To enrich screen reader interactions, please activate Accessibility in Grammarl…" at bounding box center [250, 861] width 381 height 27
type textarea "n"
type textarea "x"
type textarea "no"
type textarea "x"
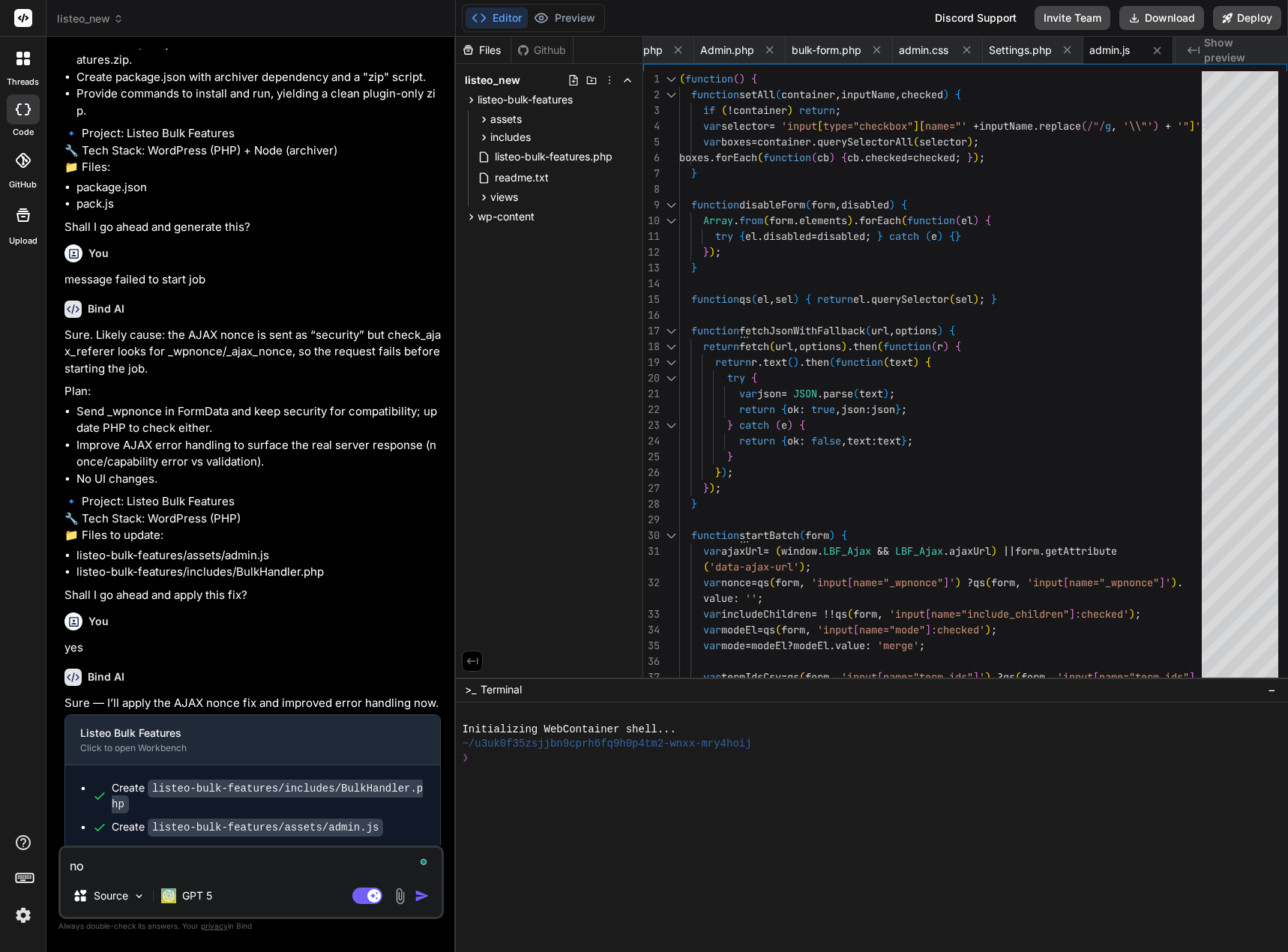
type textarea "not"
type textarea "x"
type textarea "not"
type textarea "x"
type textarea "not w"
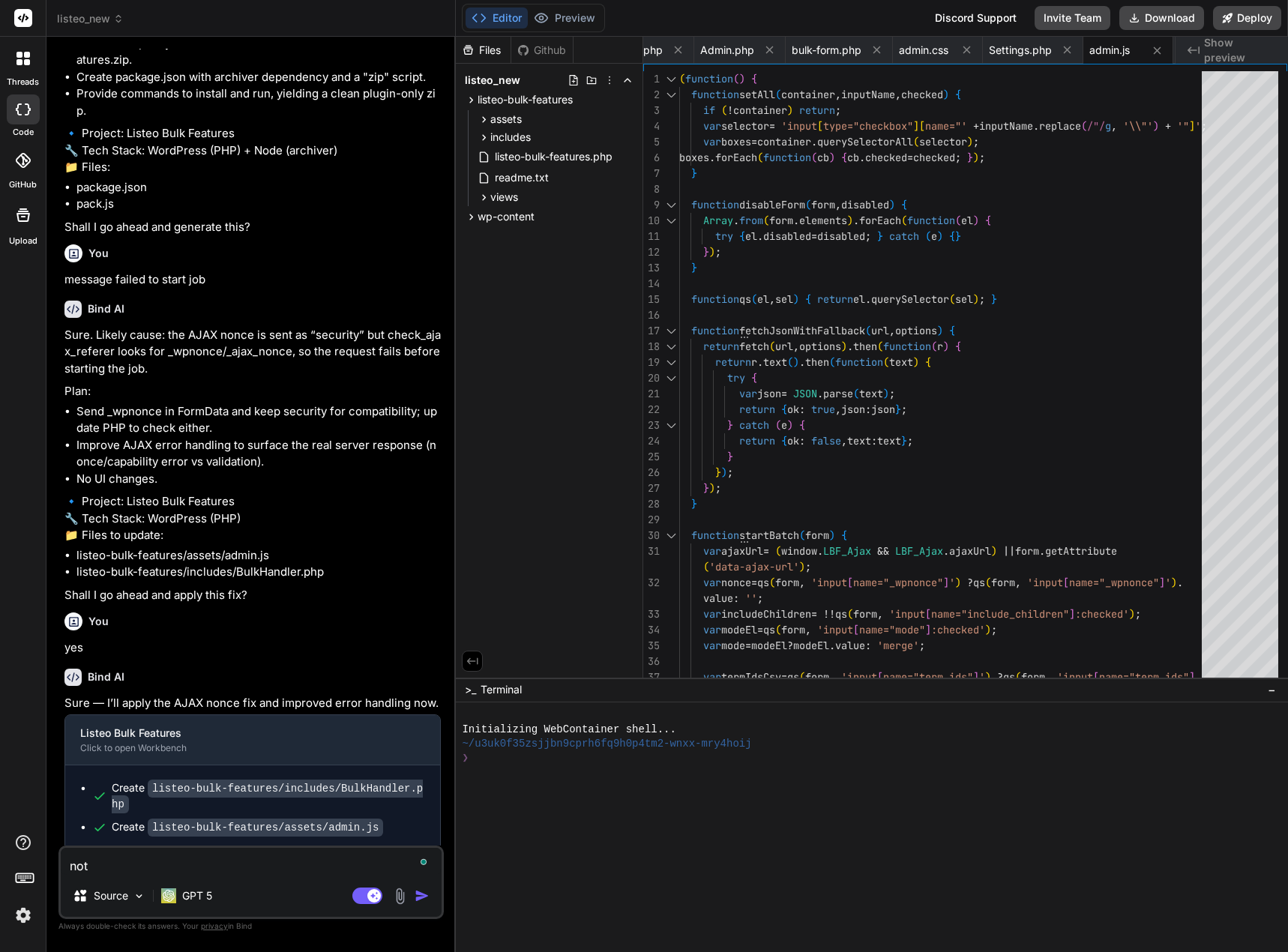
type textarea "x"
type textarea "not wo"
type textarea "x"
type textarea "not wor"
type textarea "x"
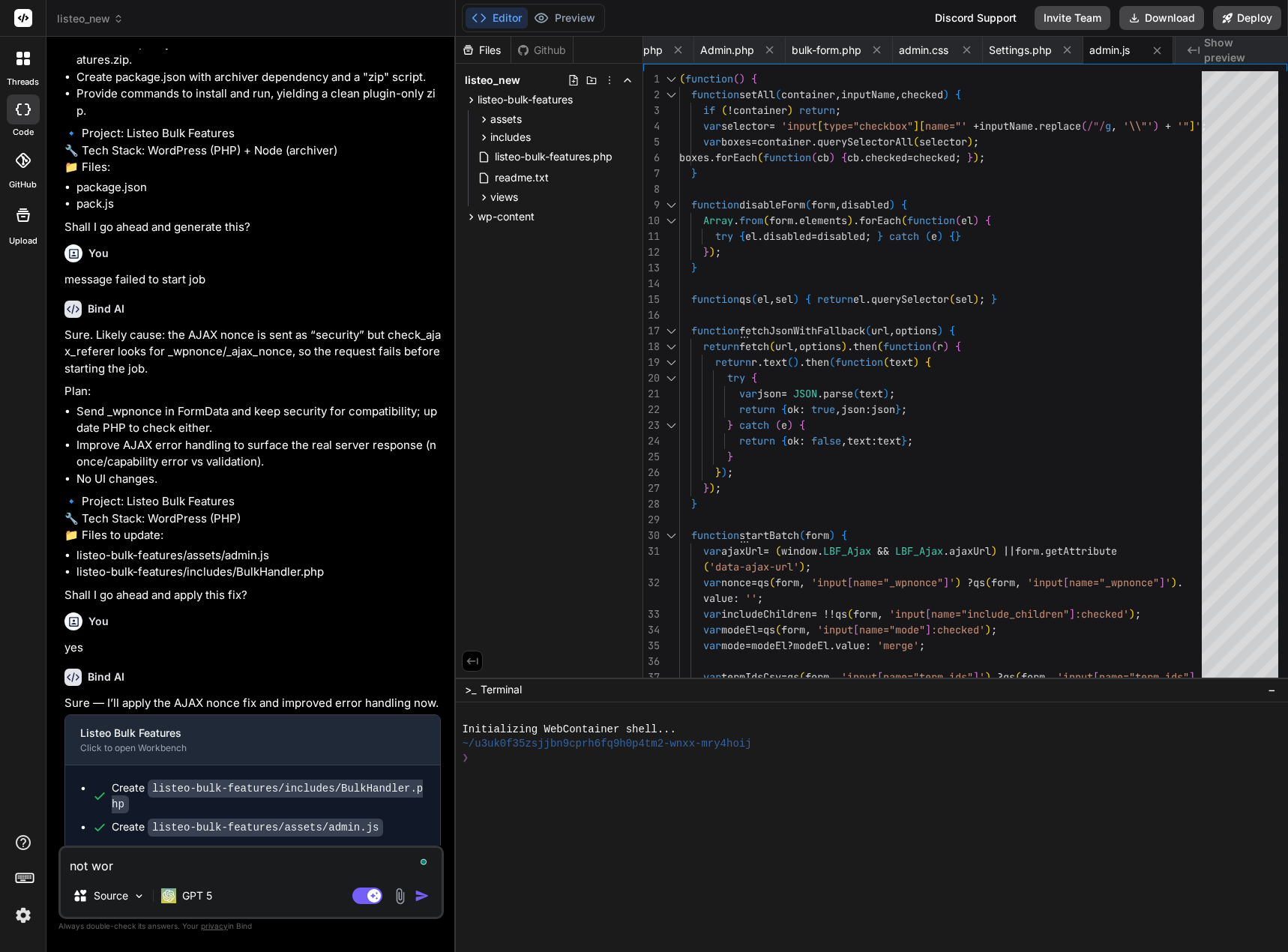
type textarea "not work"
type textarea "x"
type textarea "not worki"
type textarea "x"
type textarea "not workin"
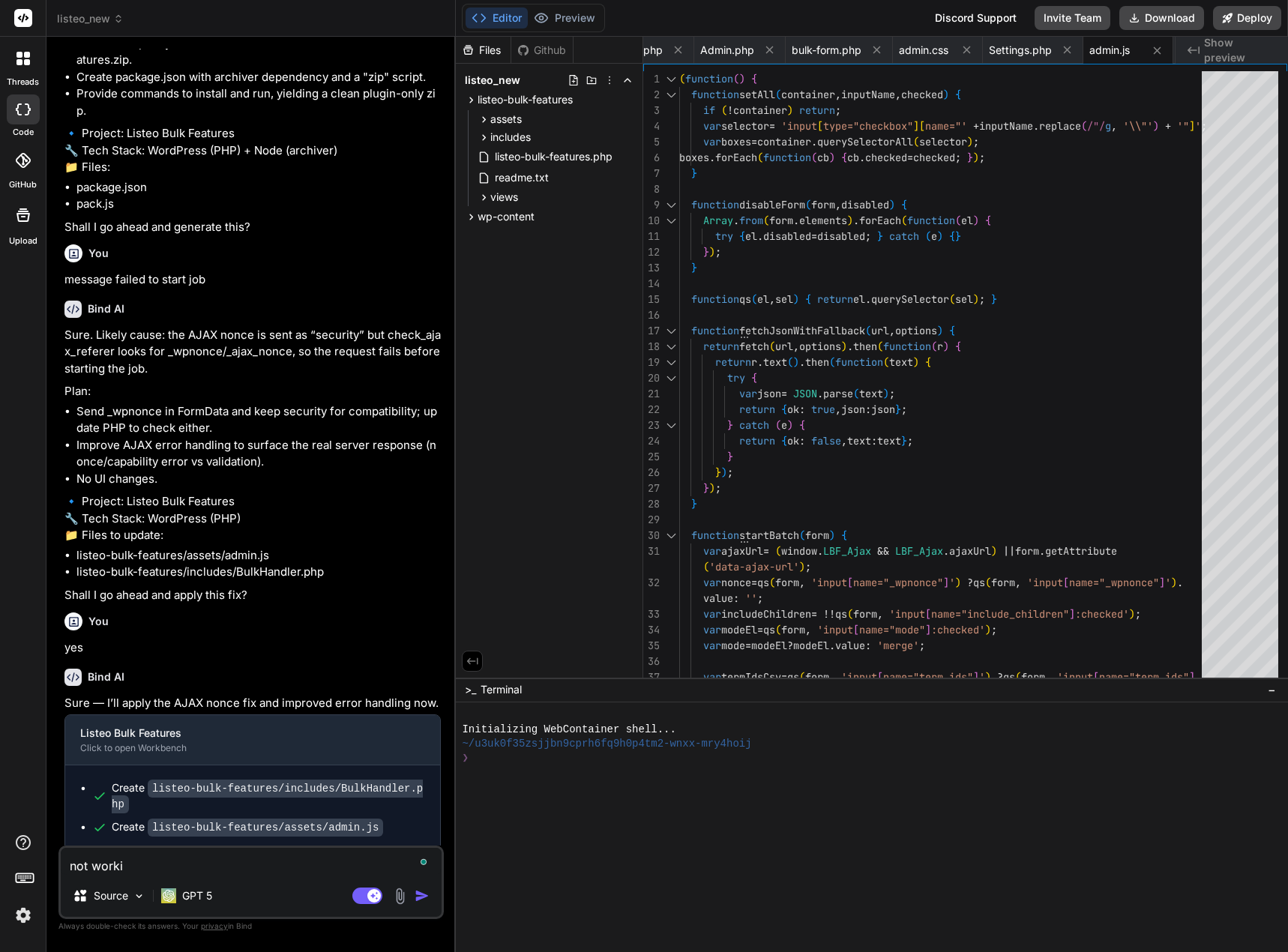
type textarea "x"
type textarea "not working"
type textarea "x"
type textarea "not working"
type textarea "x"
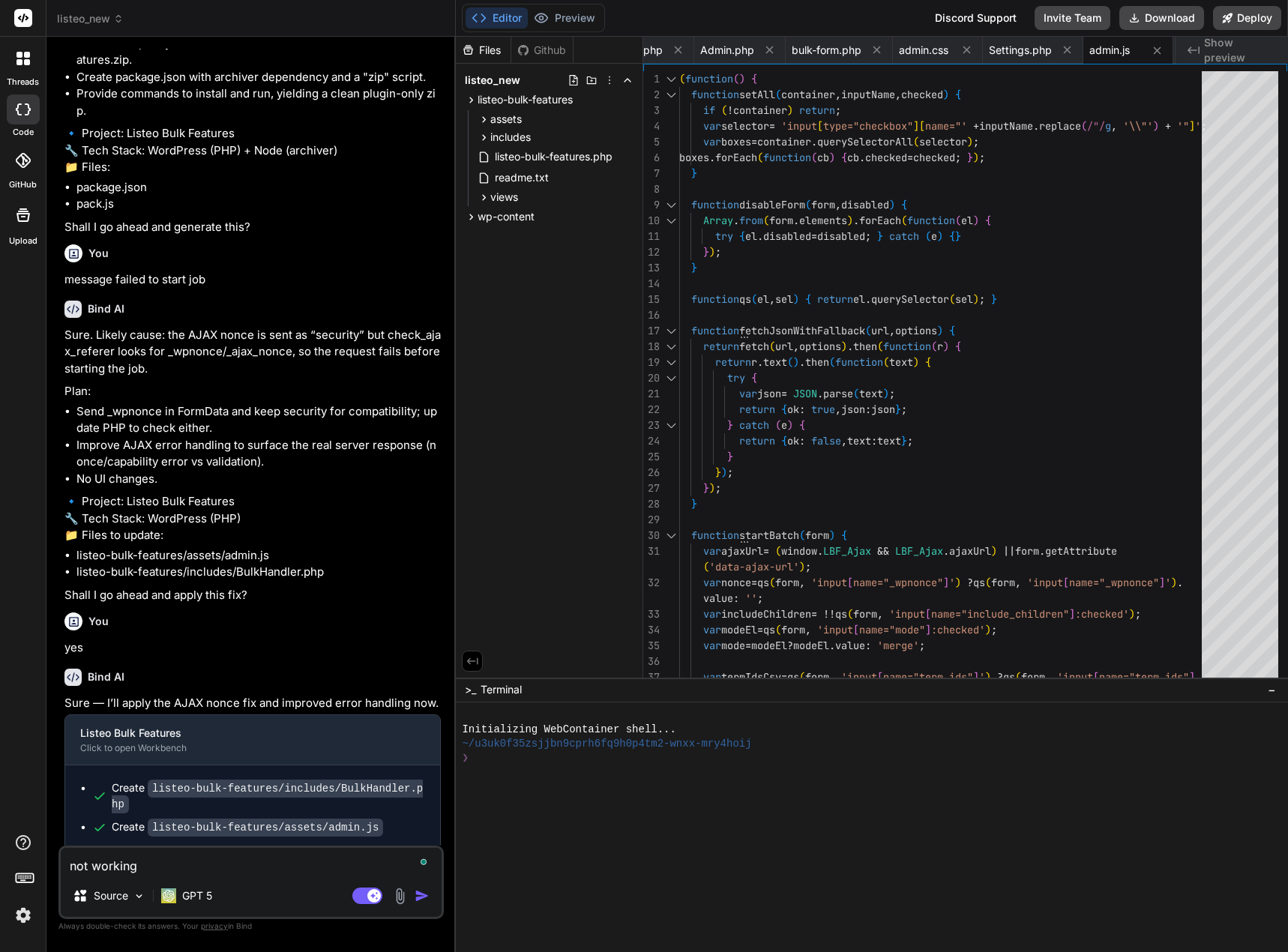
type textarea "not working r"
type textarea "x"
type textarea "not working re"
type textarea "x"
type textarea "not working rev"
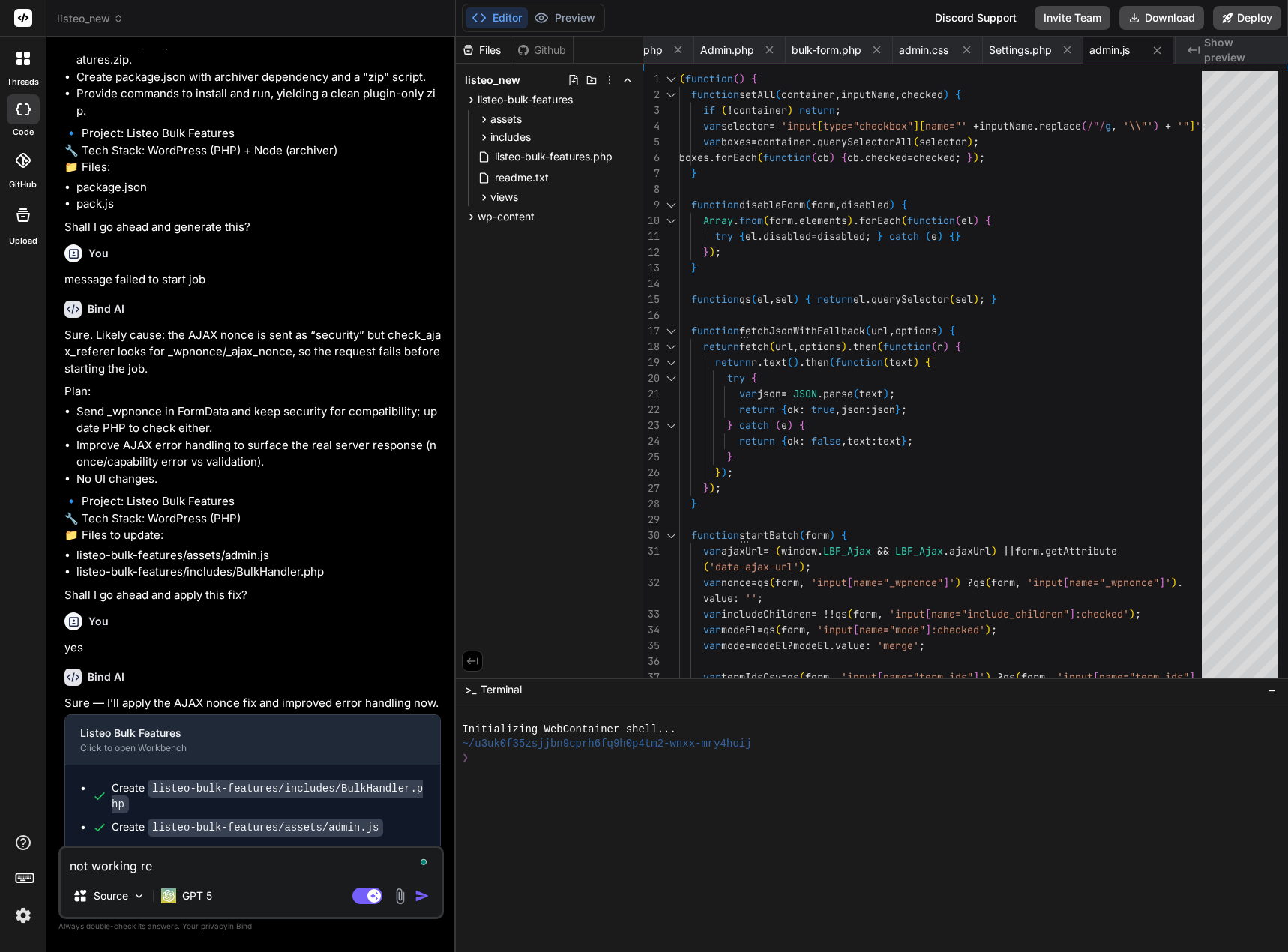
type textarea "x"
type textarea "not working reve"
type textarea "x"
type textarea "not working rever"
type textarea "x"
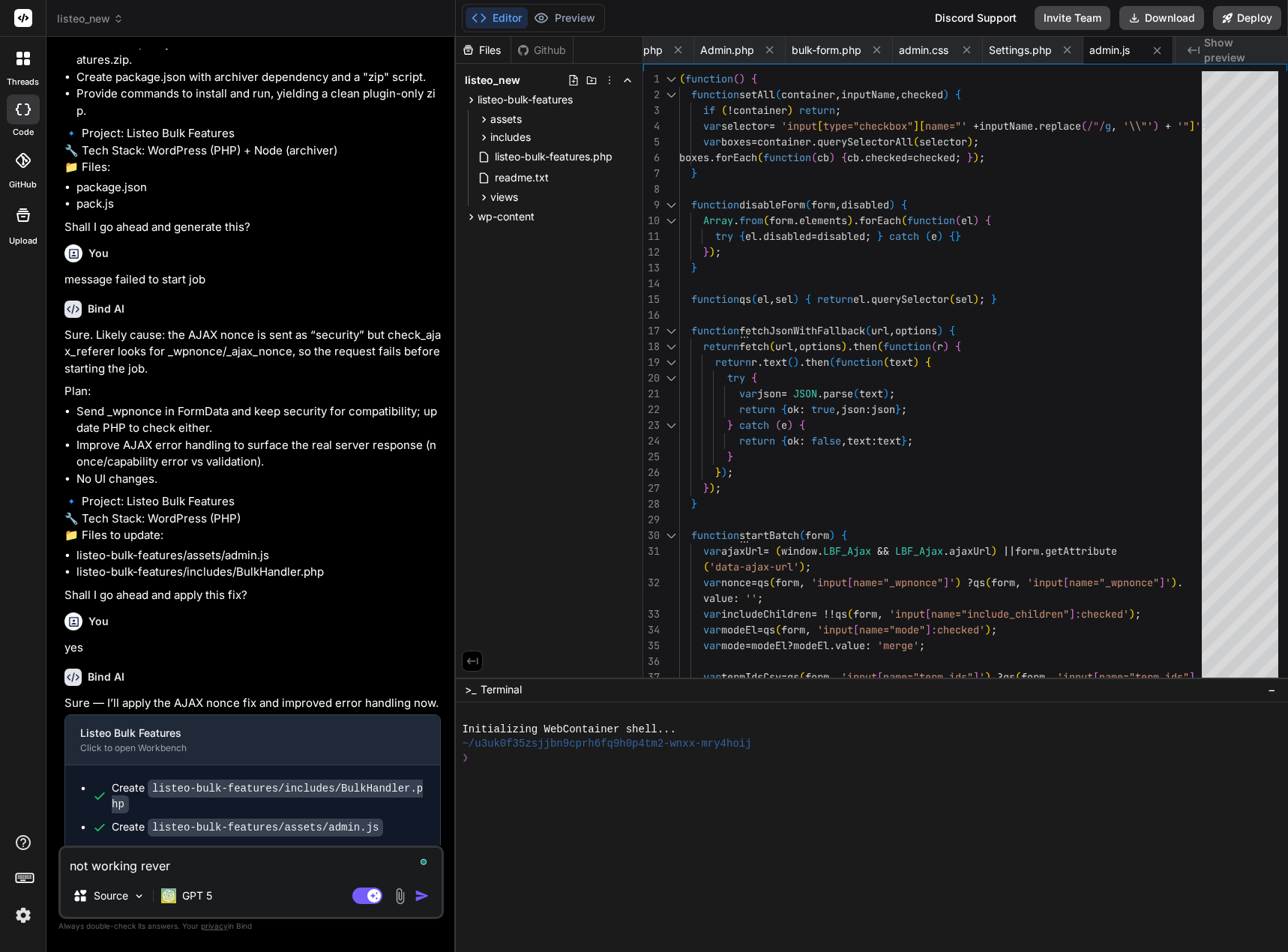
type textarea "not working revert"
type textarea "x"
type textarea "not working revert"
type textarea "x"
type textarea "not working revert t"
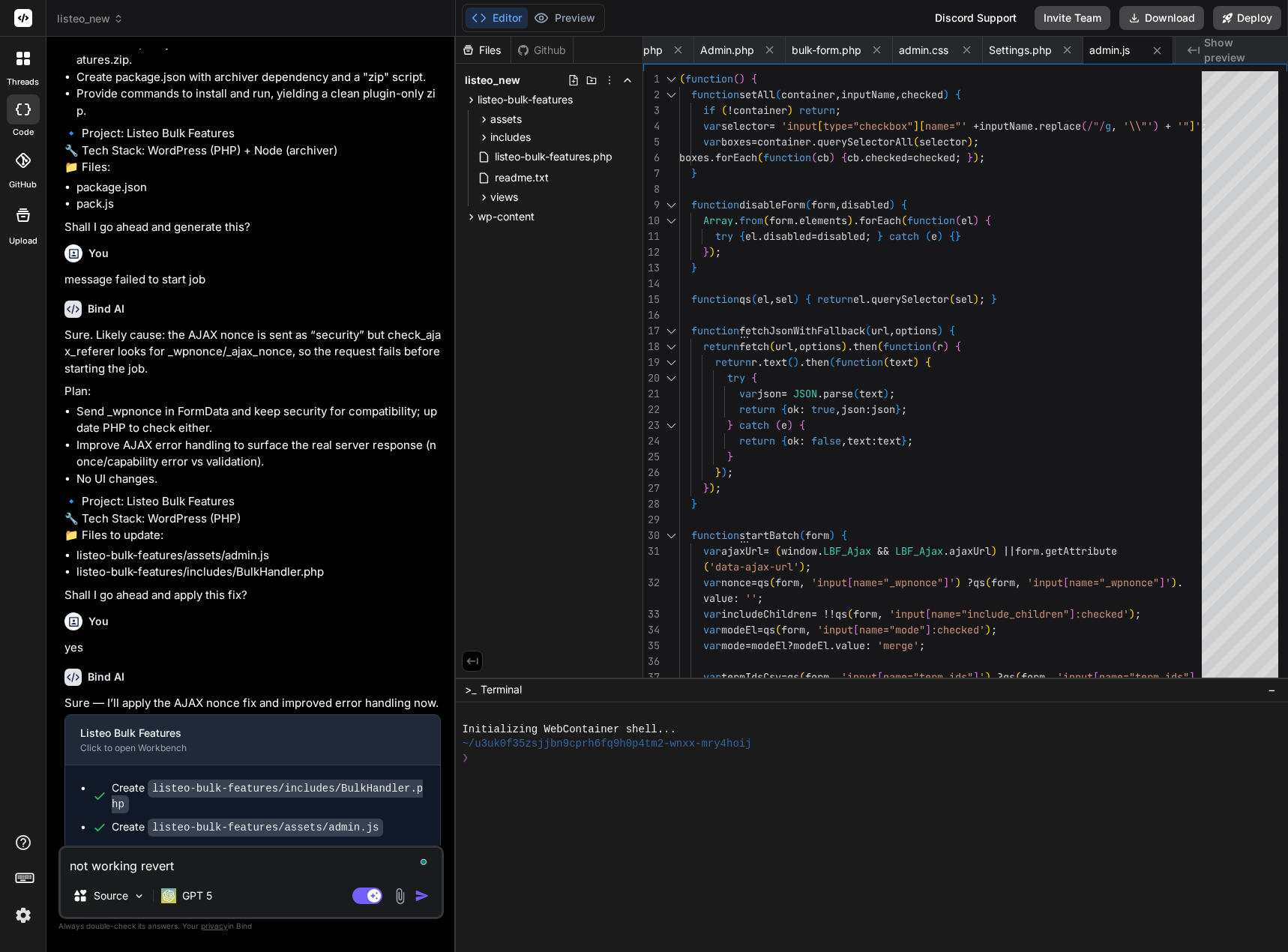
type textarea "x"
type textarea "not working revert to"
type textarea "x"
type textarea "not working revert to"
type textarea "x"
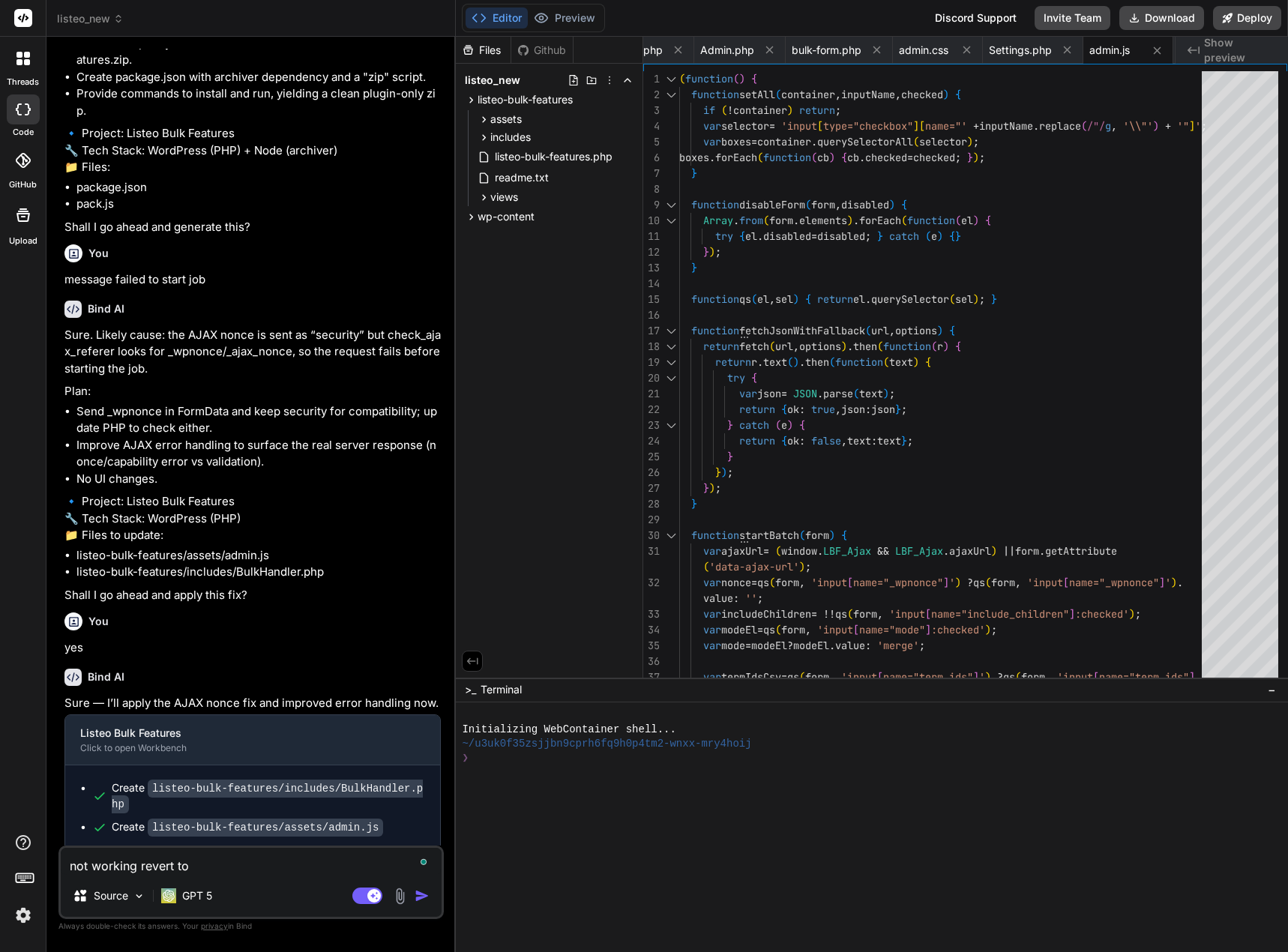
type textarea "not working revert to t"
type textarea "x"
type textarea "not working revert to th"
type textarea "x"
type textarea "not working revert to the"
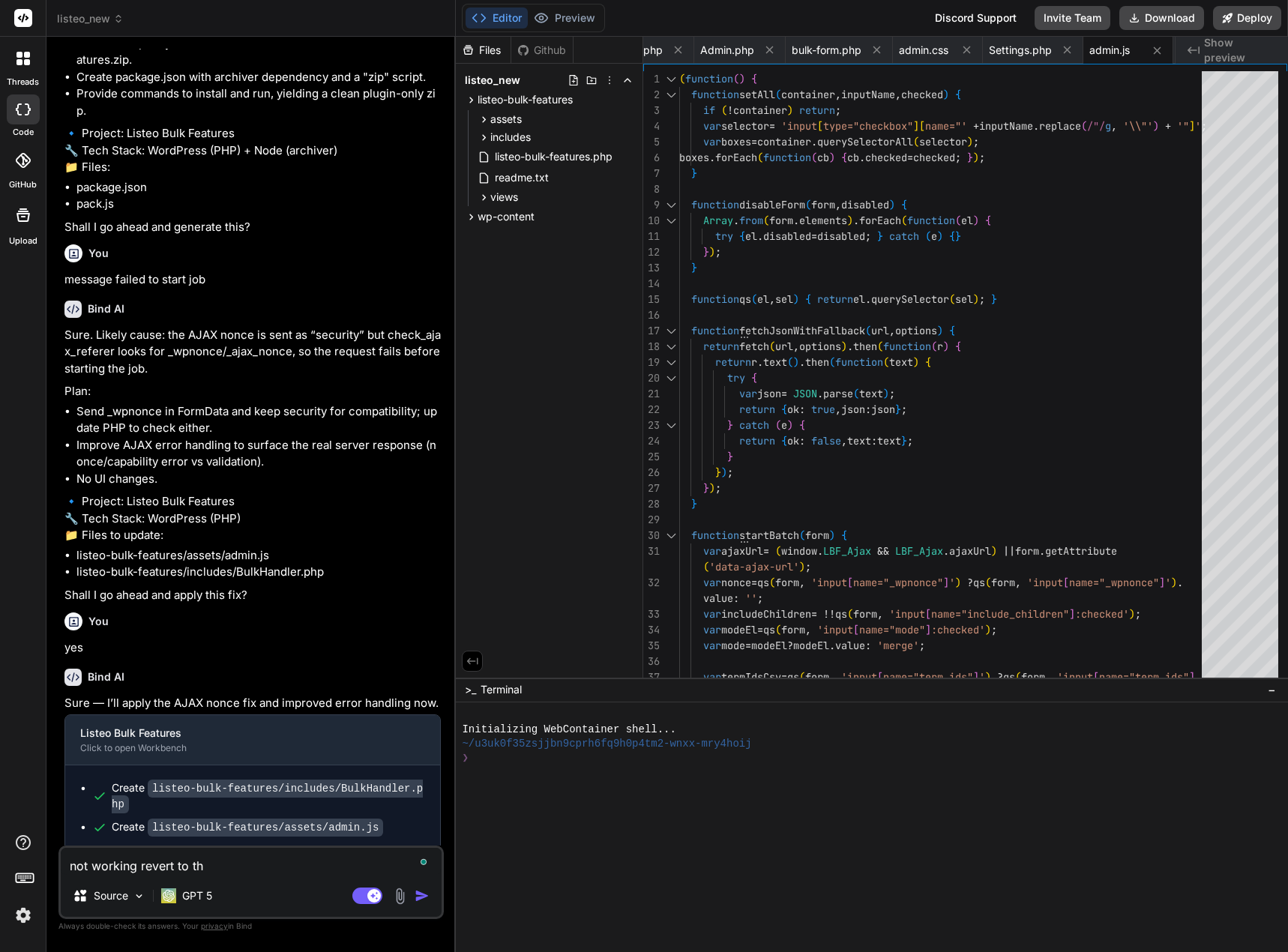
type textarea "x"
type textarea "not working revert to the"
type textarea "x"
type textarea "not working revert to the p"
type textarea "x"
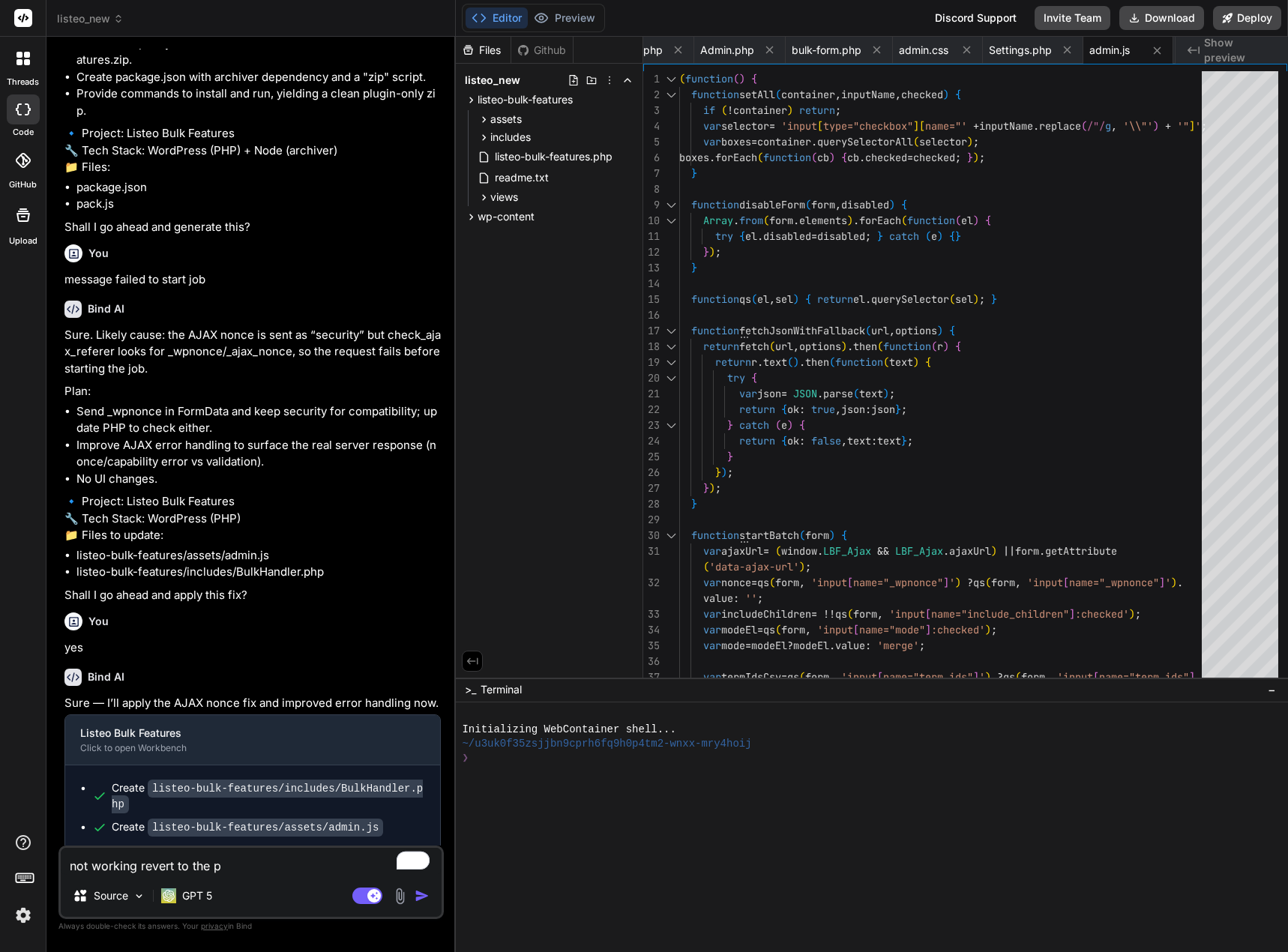
type textarea "not working revert to the pa"
type textarea "x"
type textarea "not working revert to the pas"
type textarea "x"
type textarea "not working revert to the past"
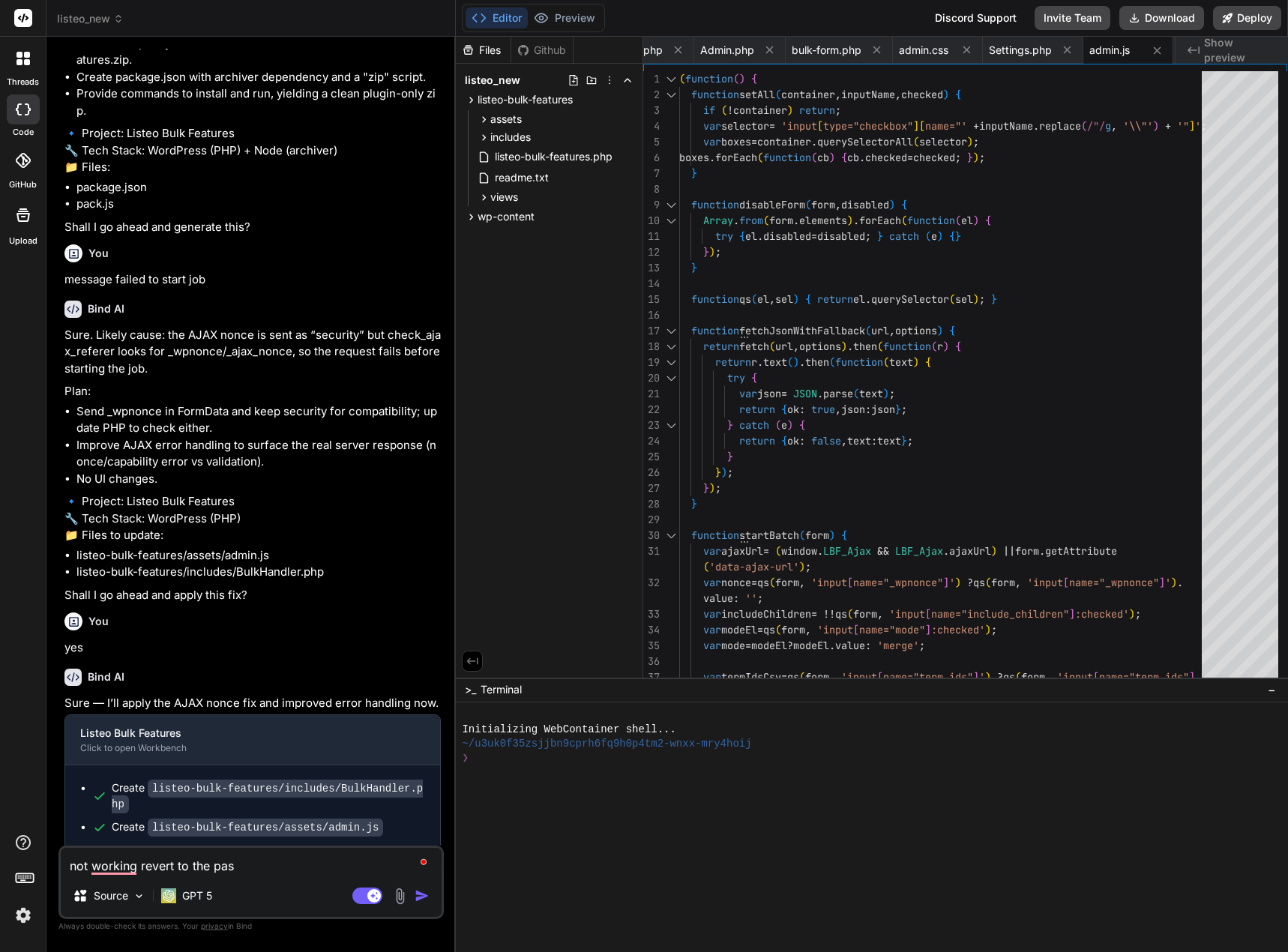
type textarea "x"
type textarea "not working revert to the past"
type textarea "x"
type textarea "not working revert to the past t"
type textarea "x"
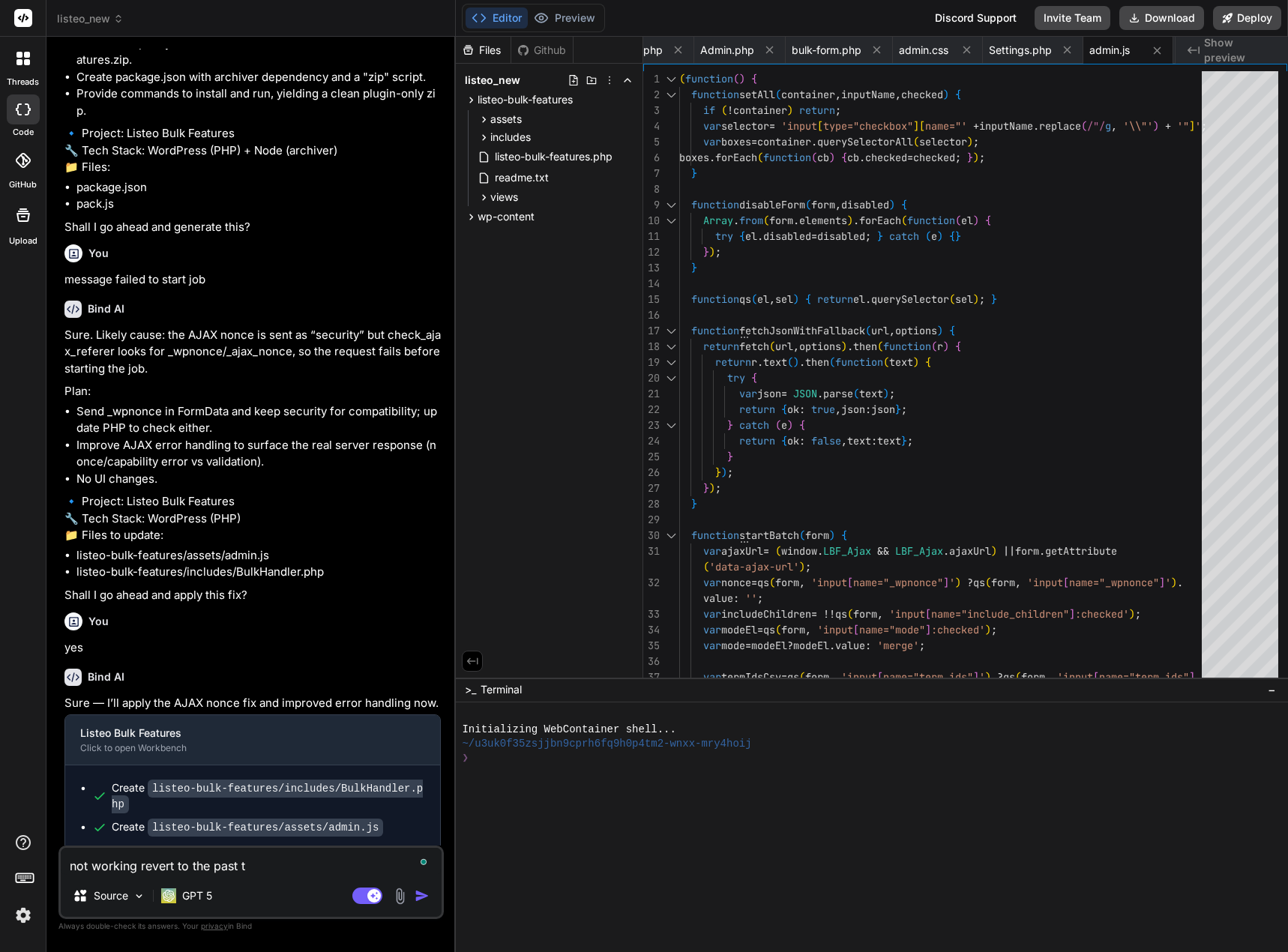
type textarea "not working revert to the past tw"
type textarea "x"
type textarea "not working revert to the past two"
type textarea "x"
type textarea "not working revert to the past two"
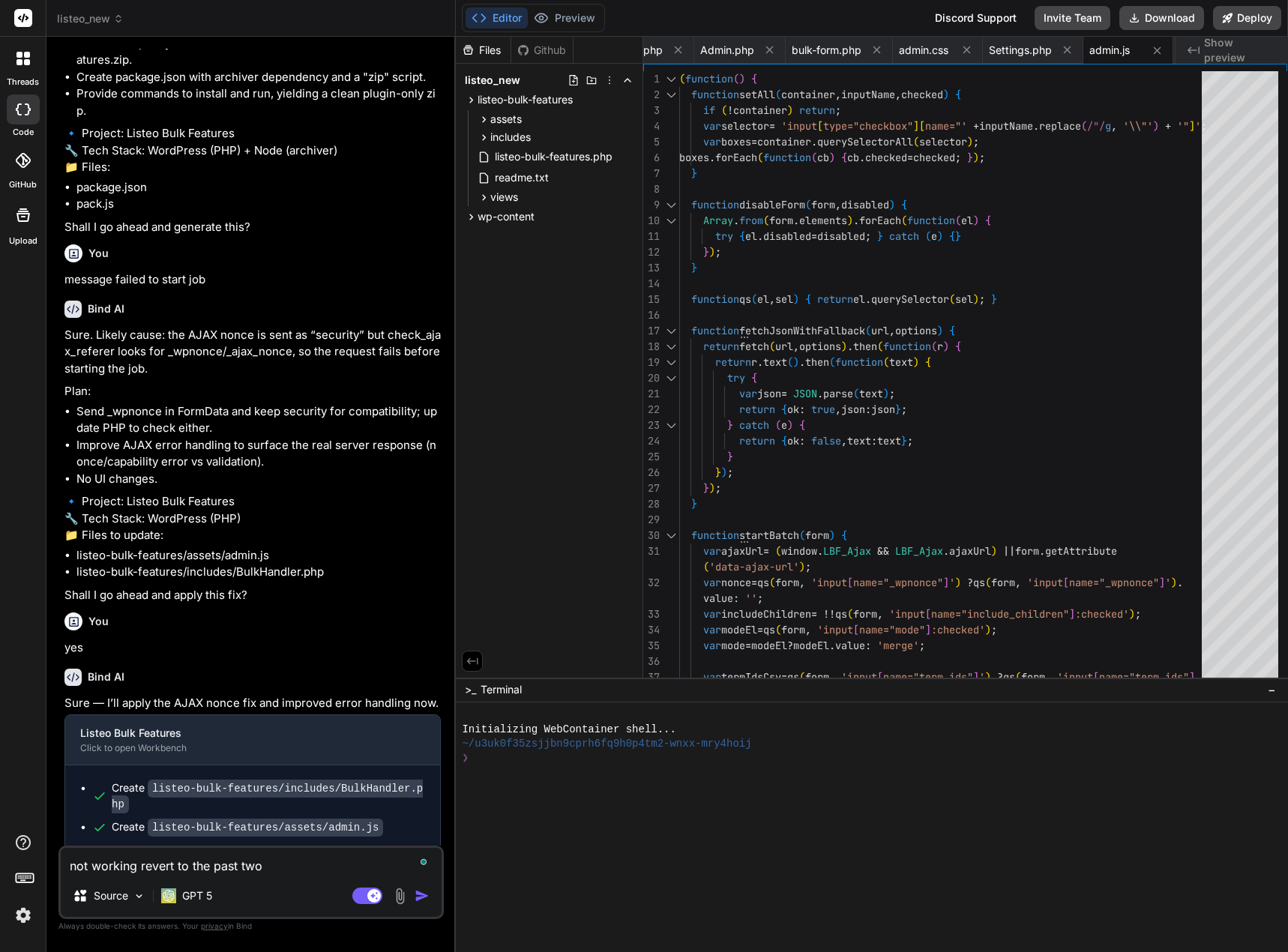
type textarea "x"
type textarea "not working revert to the past two v"
type textarea "x"
type textarea "not working revert to the past two ve"
type textarea "x"
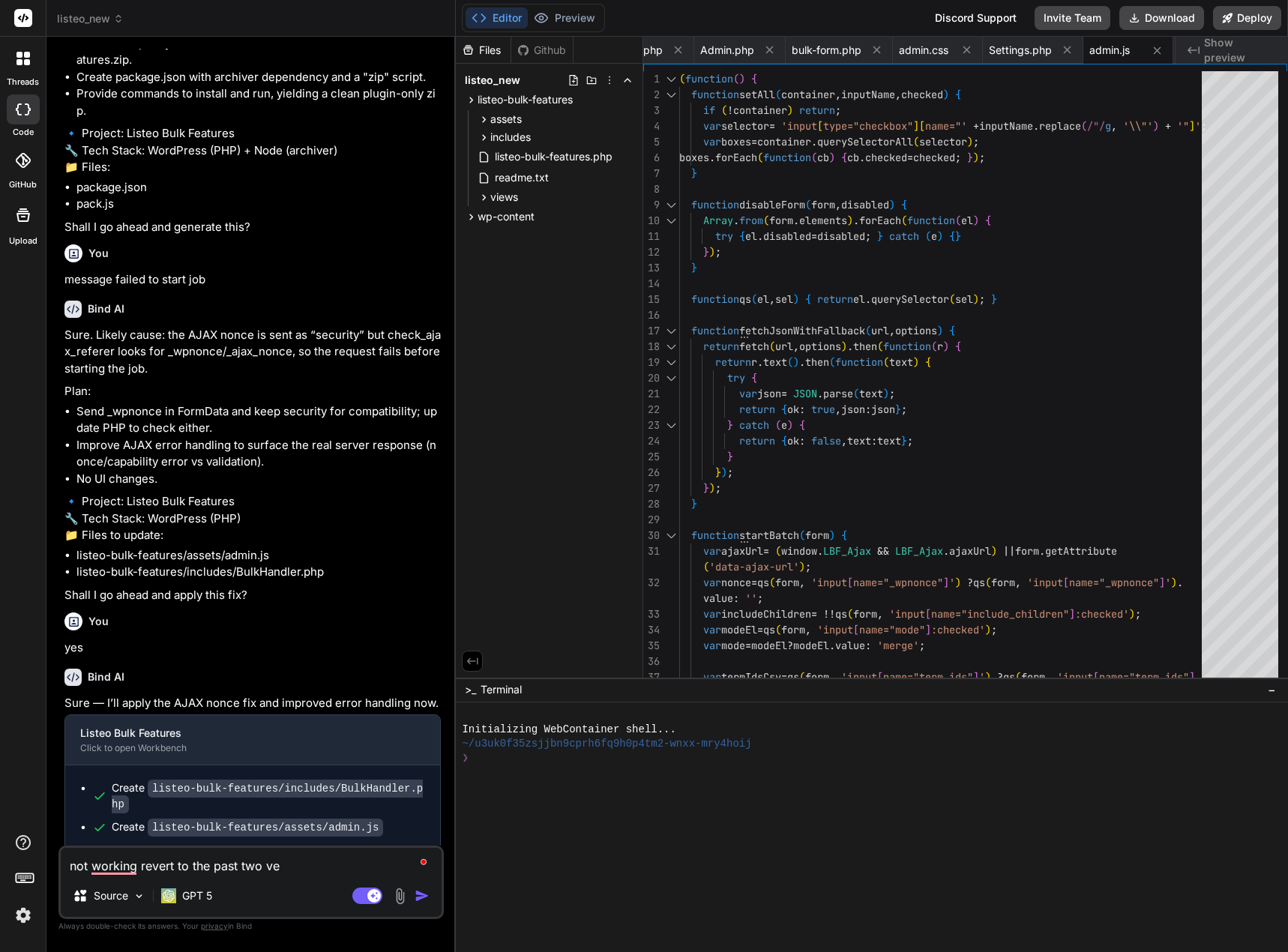
type textarea "not working revert to the past two ver"
type textarea "x"
type textarea "not working revert to the past two vers"
type textarea "x"
type textarea "not working revert to the past two versi"
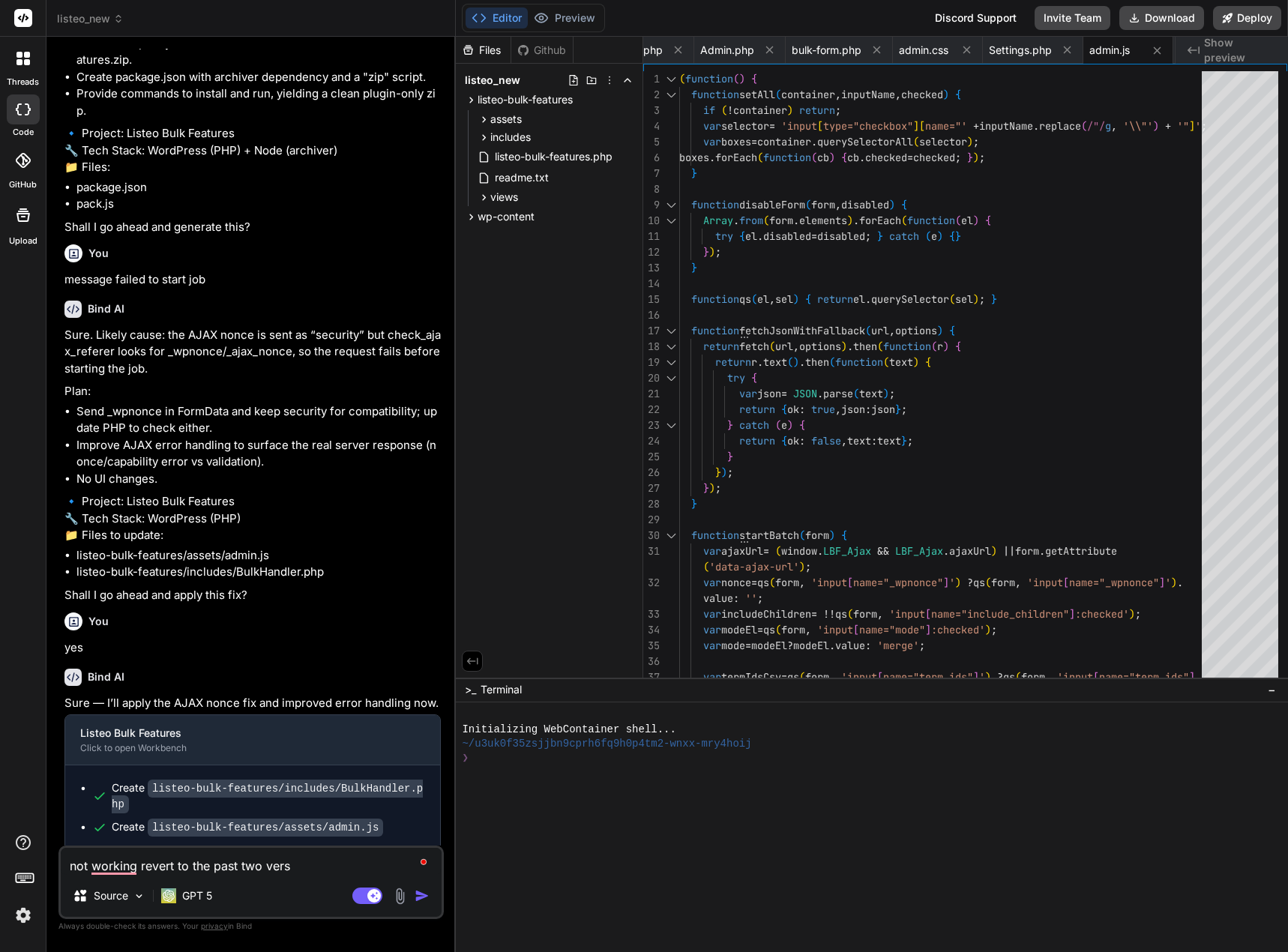
type textarea "x"
type textarea "not working revert to the past two versio"
type textarea "x"
type textarea "not working revert to the past two version"
type textarea "x"
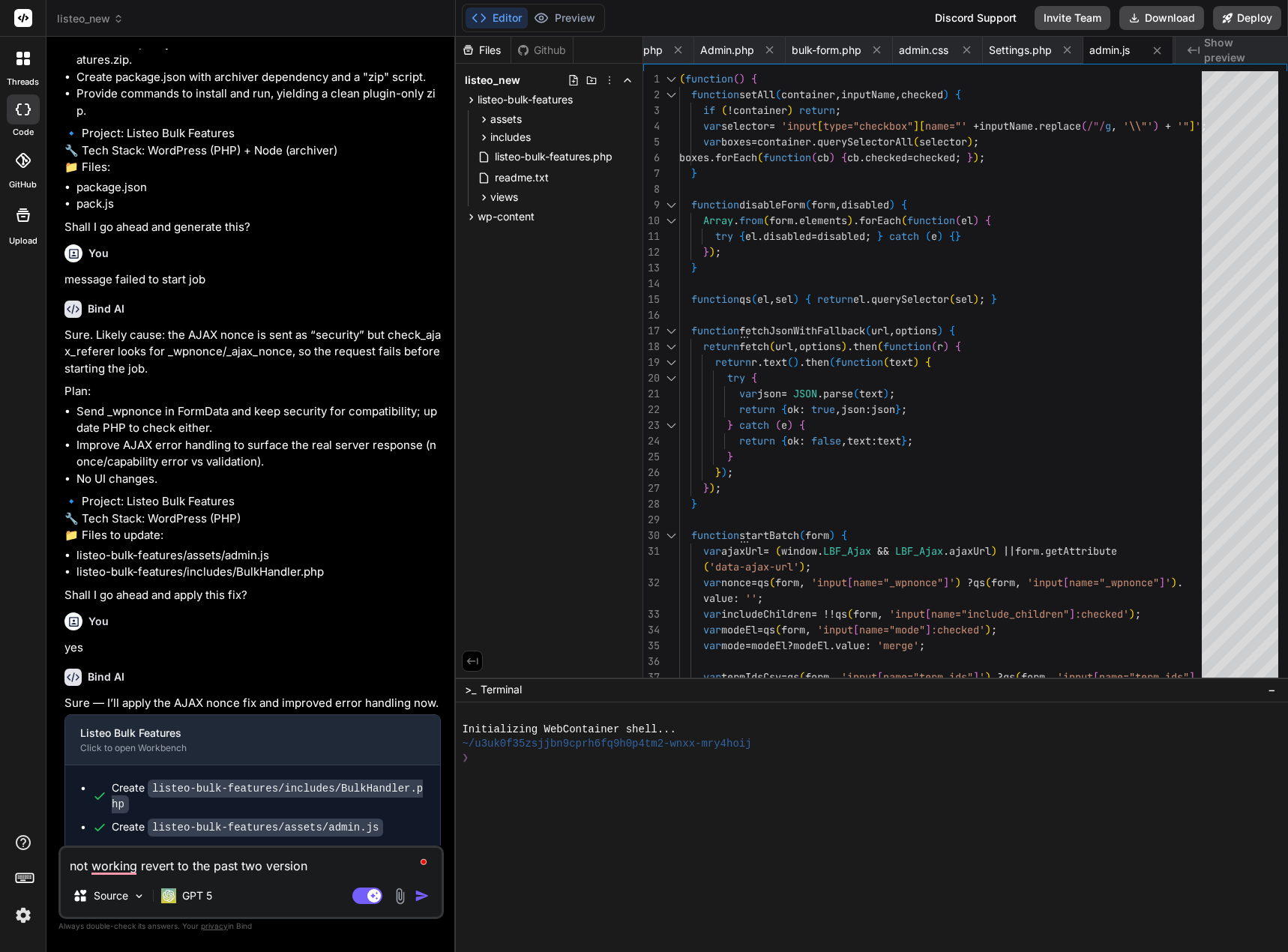
type textarea "not working revert to the past two versions"
type textarea "x"
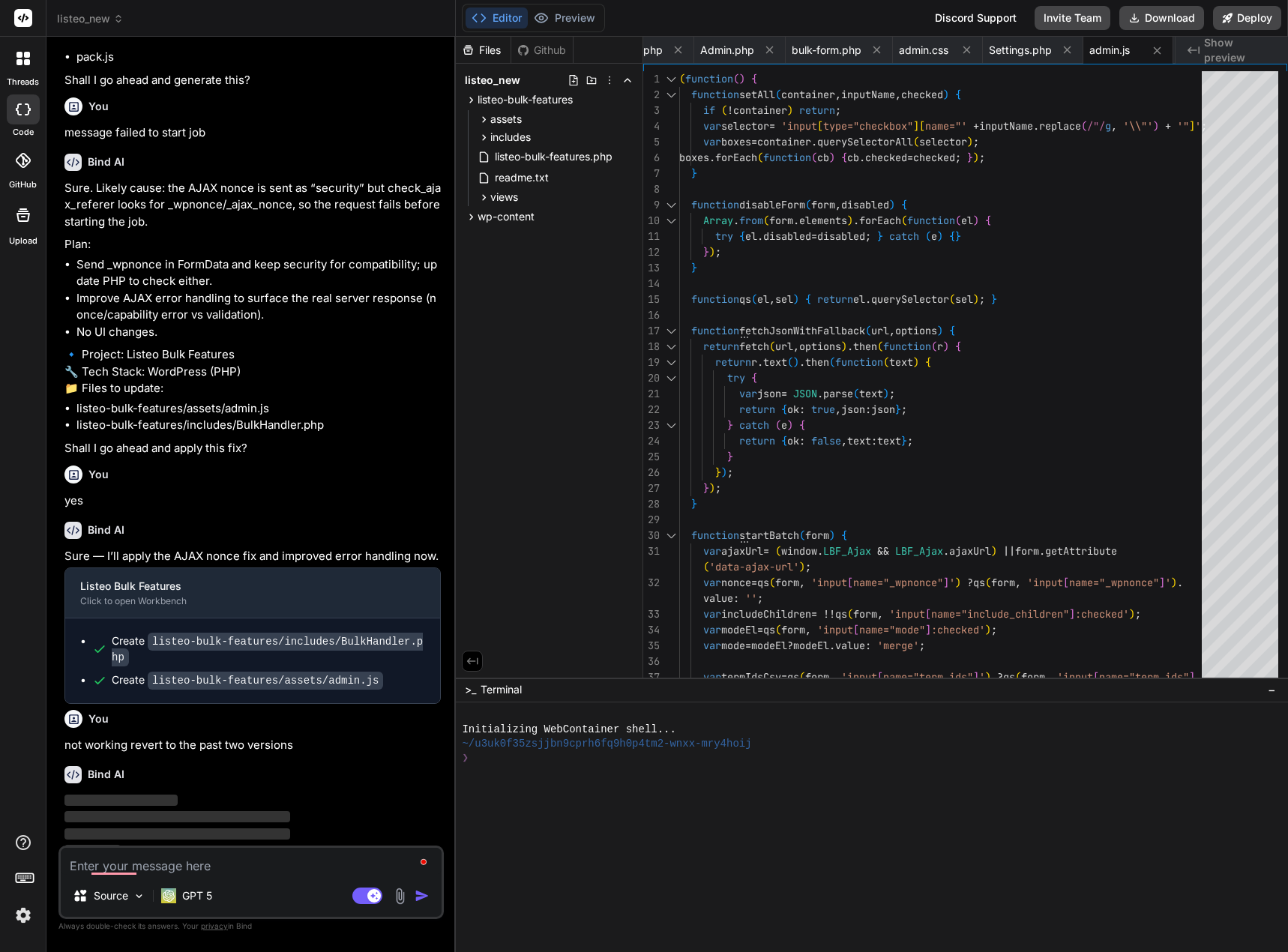
scroll to position [10751, 0]
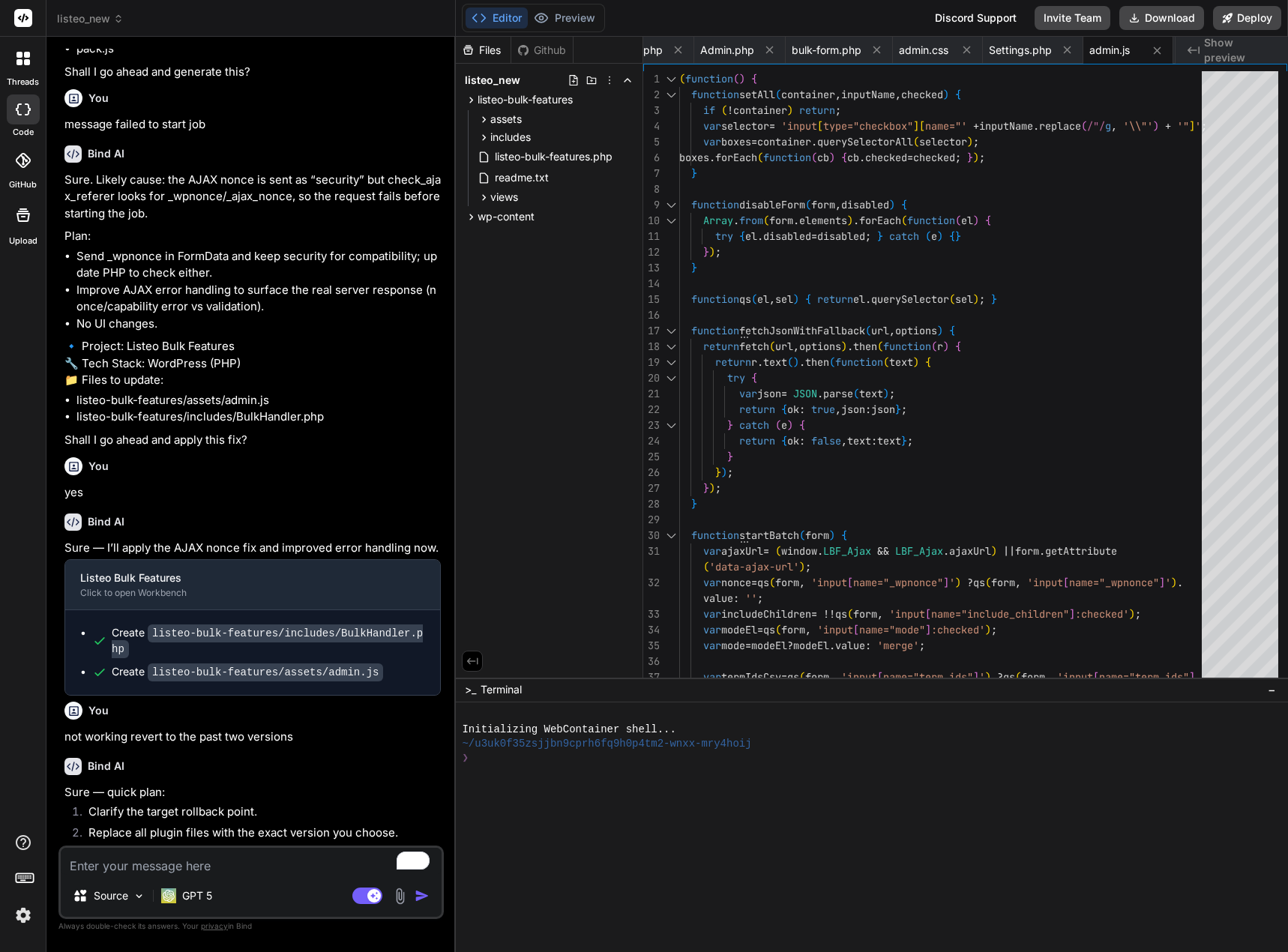
type textarea "x"
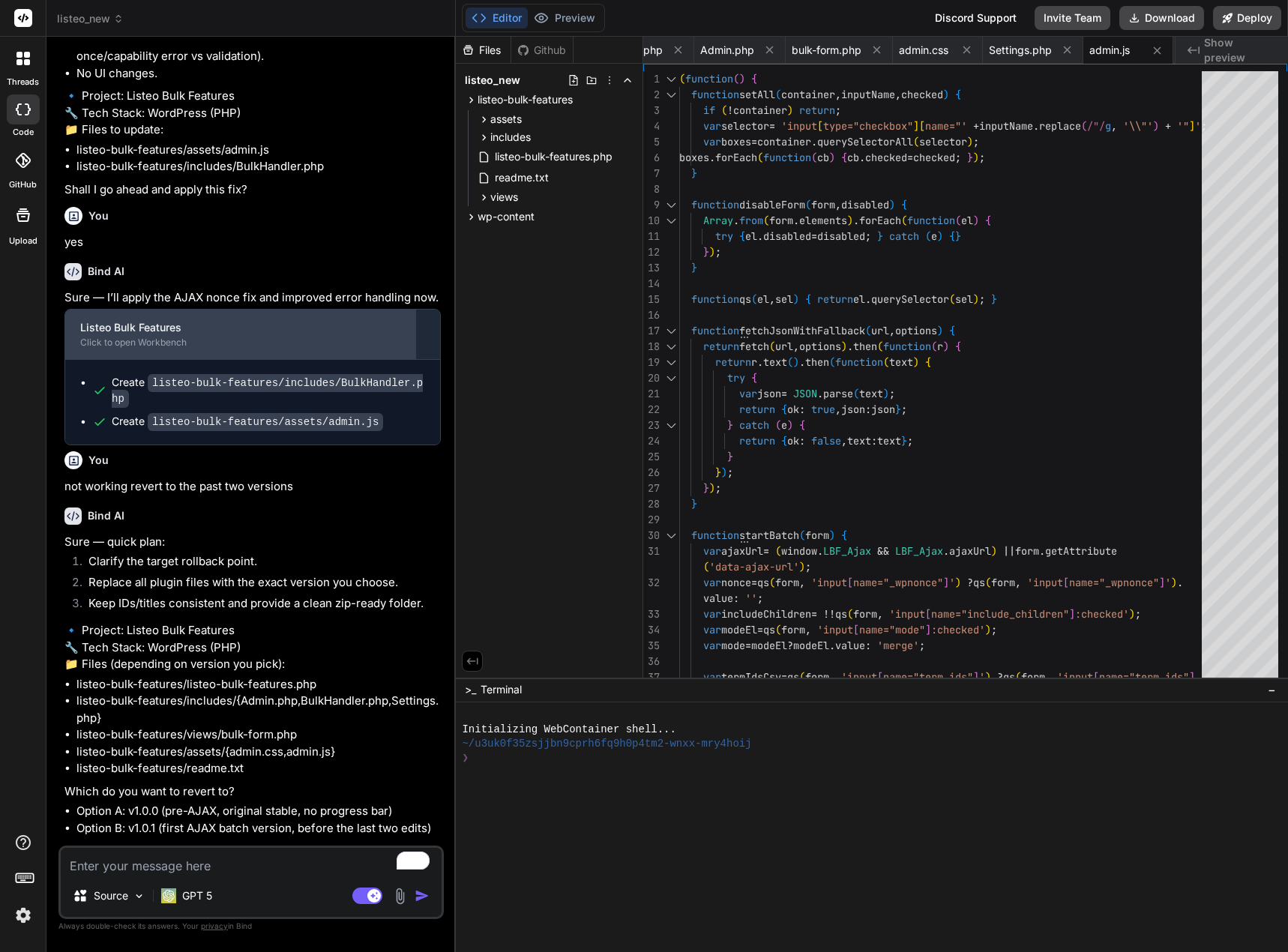
scroll to position [11046, 0]
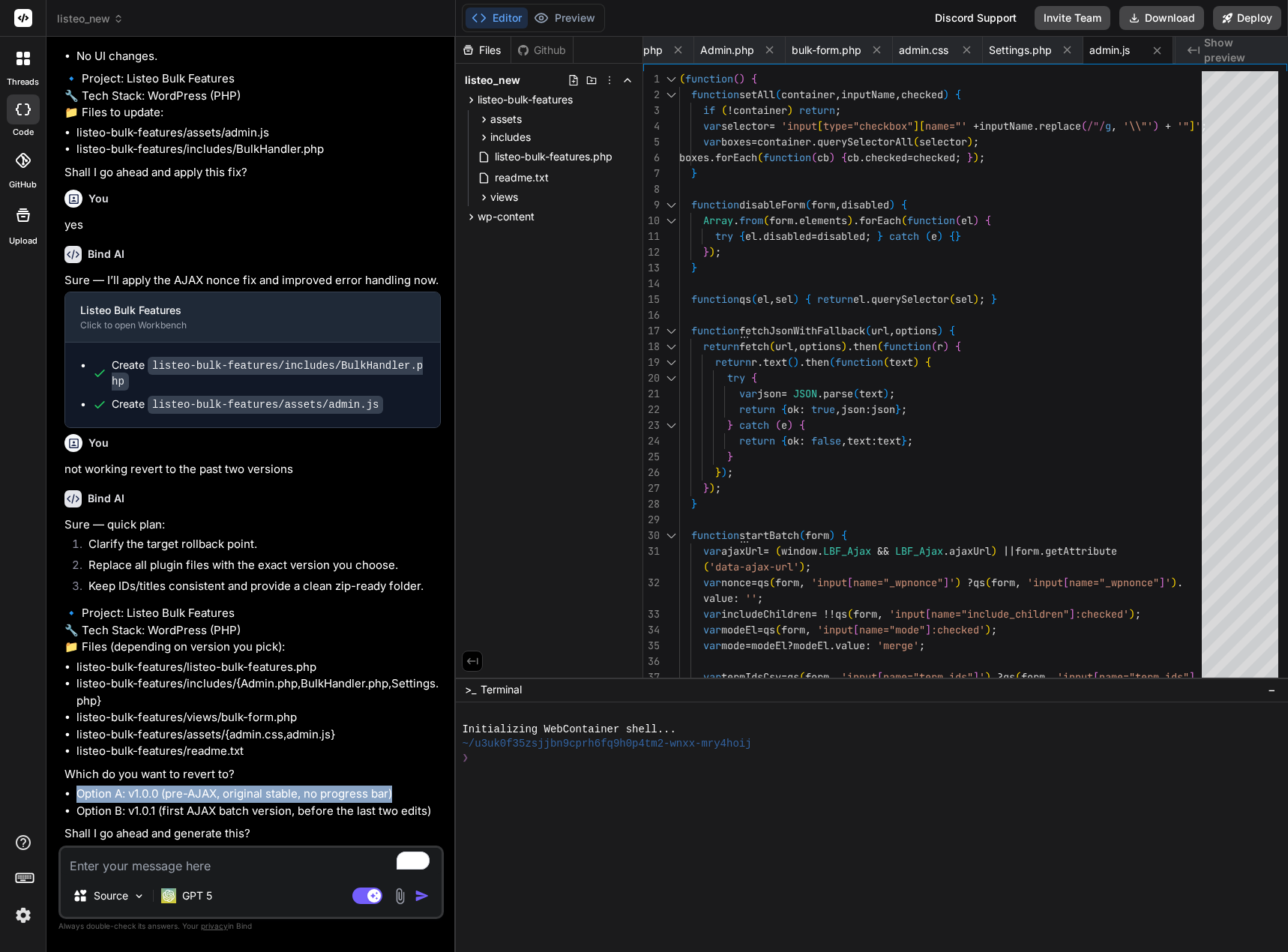
drag, startPoint x: 423, startPoint y: 795, endPoint x: 77, endPoint y: 795, distance: 346.0
click at [77, 795] on li "Option A: v1.0.0 (pre-AJAX, original stable, no progress bar)" at bounding box center [259, 794] width 364 height 17
copy li "Option A: v1.0.0 (pre-AJAX, original stable, no progress bar)"
click at [159, 865] on textarea "To enrich screen reader interactions, please activate Accessibility in Grammarl…" at bounding box center [250, 861] width 381 height 27
paste textarea "Option A: v1.0.0 (pre-AJAX, original stable, no progress bar)"
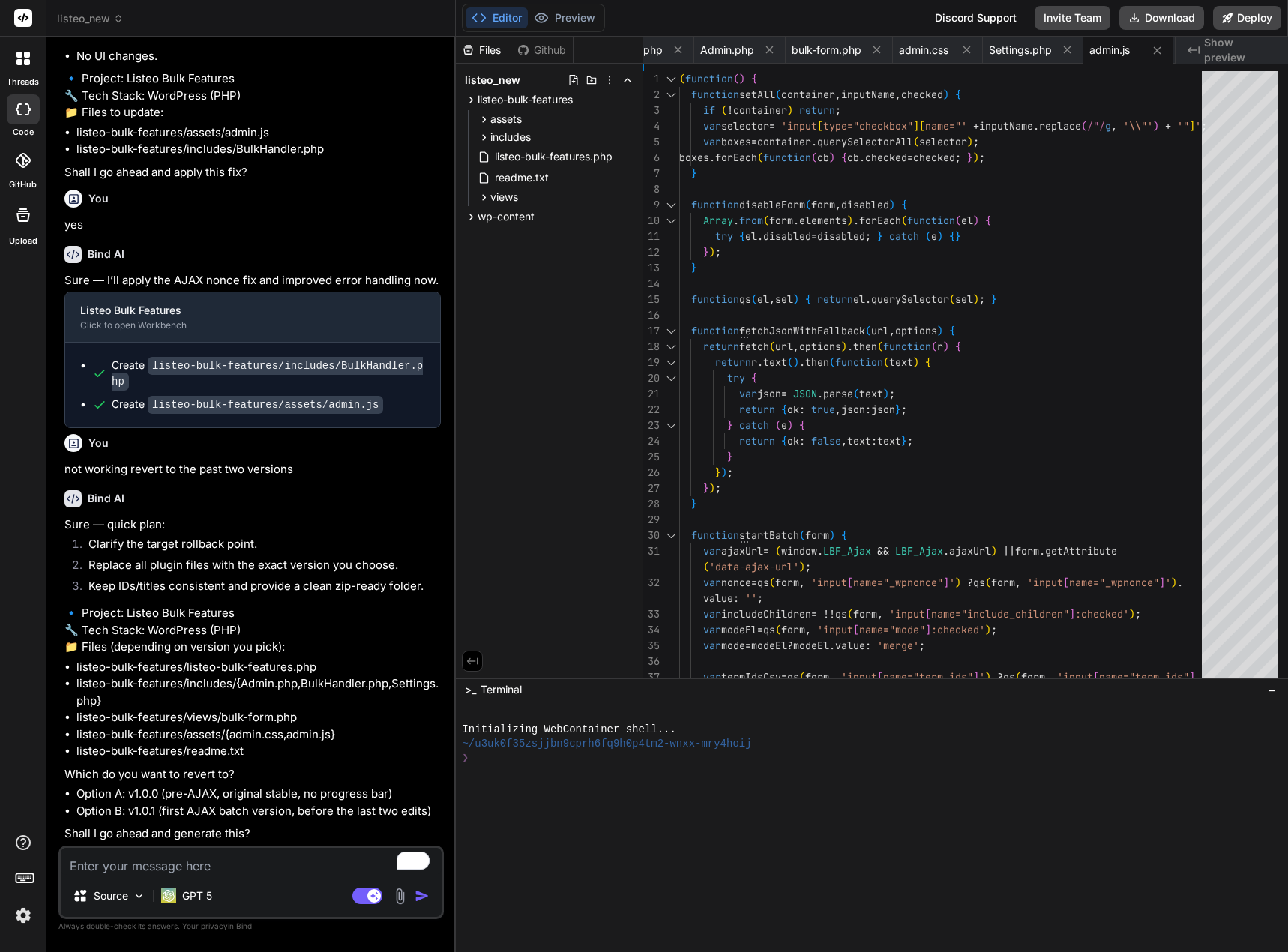
type textarea "Option A: v1.0.0 (pre-AJAX, original stable, no progress bar)"
type textarea "x"
type textarea "Option A: v1.0.0 (pre-AJAX, original stable, no progress bar)"
click at [422, 892] on img "button" at bounding box center [422, 895] width 15 height 15
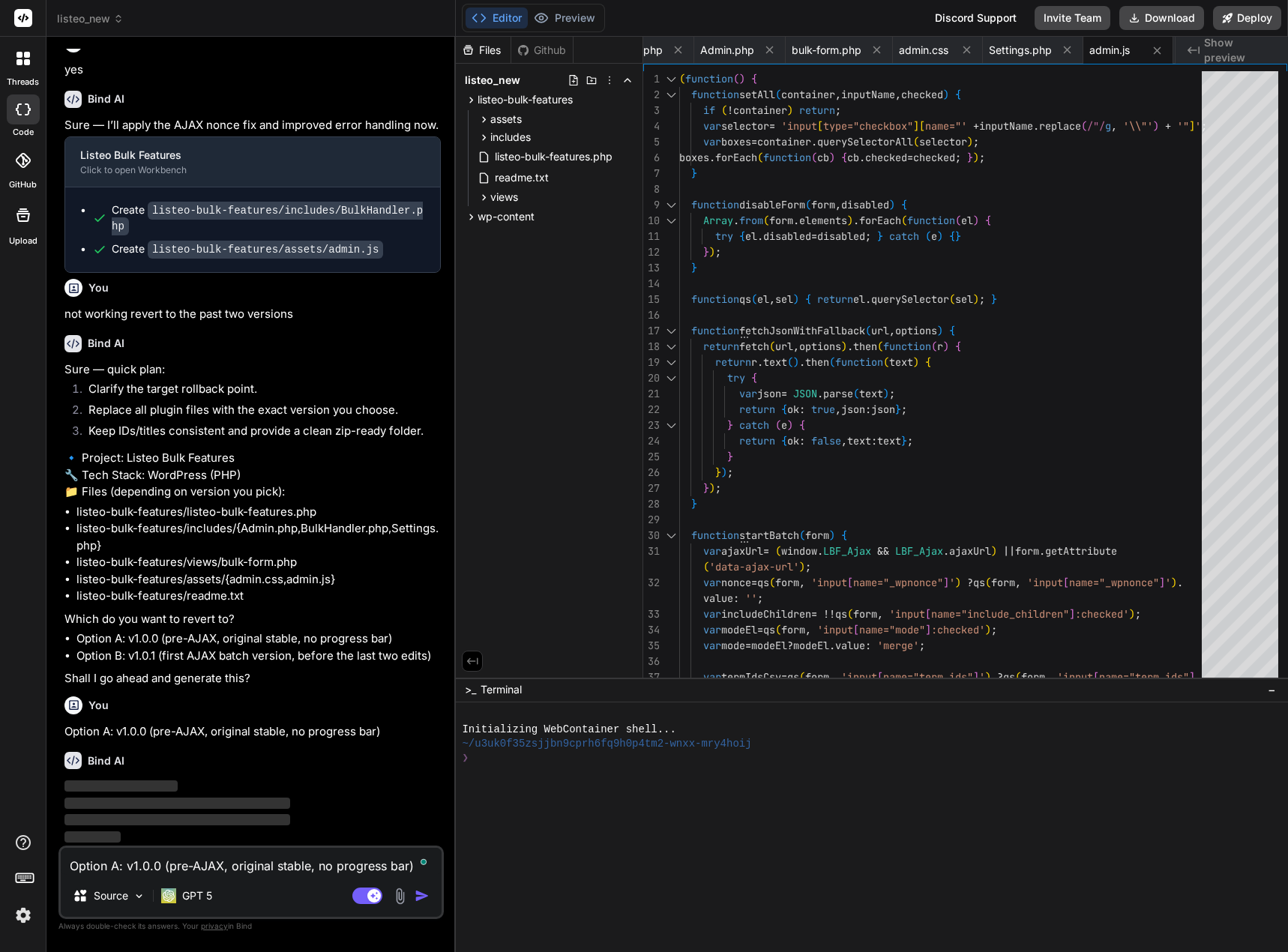
scroll to position [11202, 0]
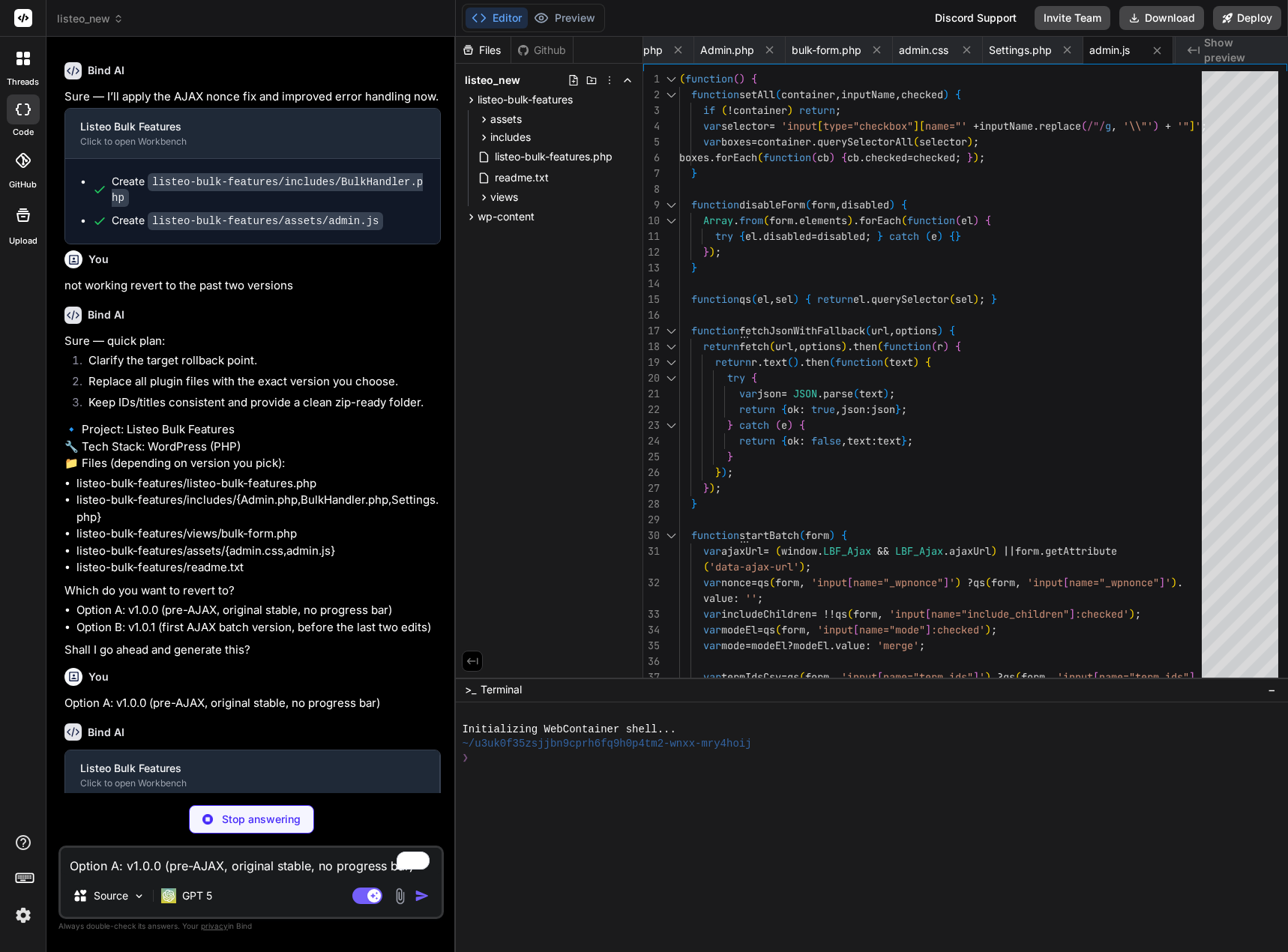
type textarea "x"
type textarea "require_once LBF_DIR . 'includes/BulkHandler.php'; require_once LBF_DIR . 'incl…"
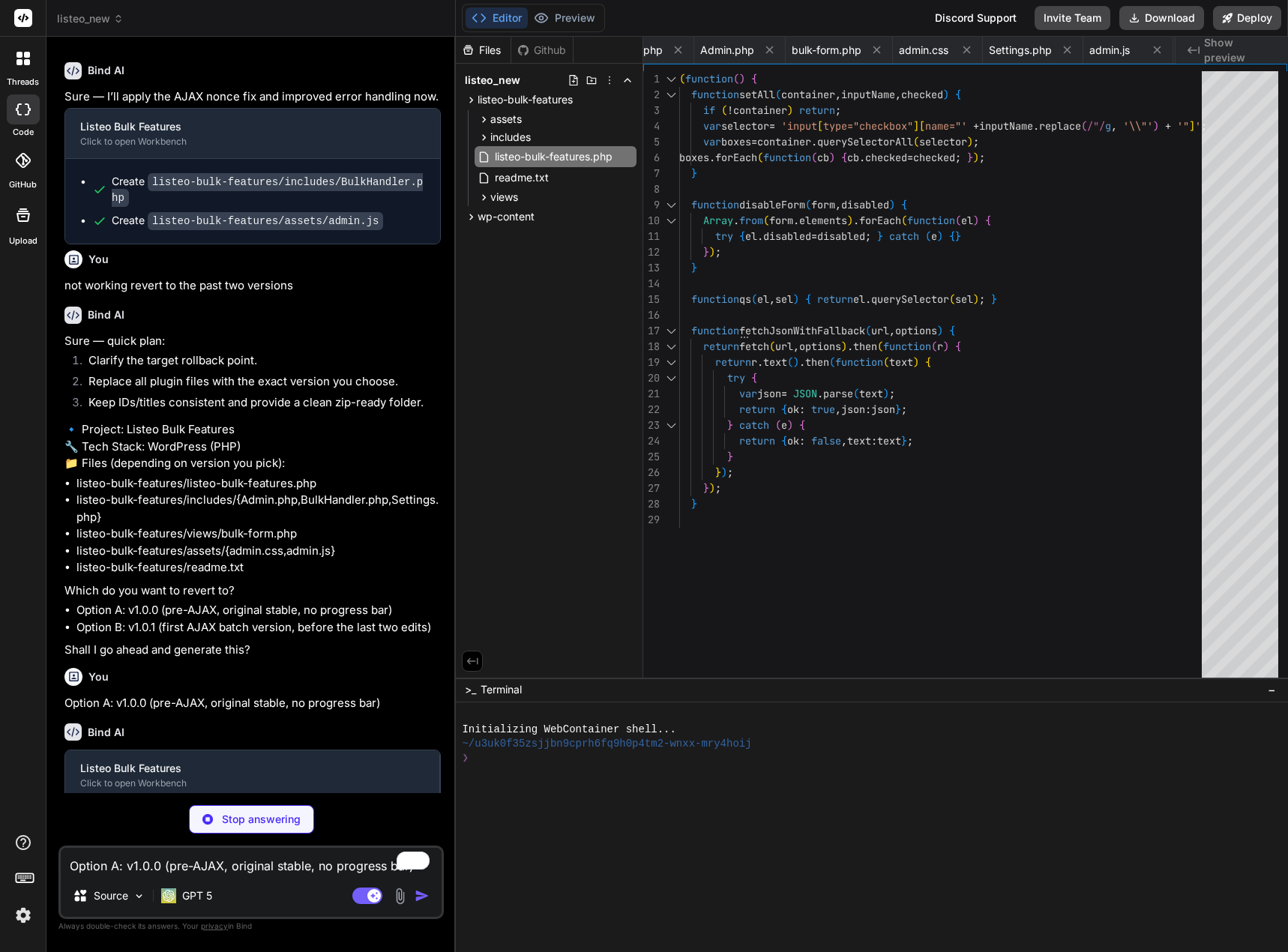
type textarea "x"
type textarea "if ( ! empty( $val ) && ( is_array( $val ) || is_string( $val ) ) ) { return $k…"
type textarea "x"
type textarea "'</p></div>'; } }"
type textarea "x"
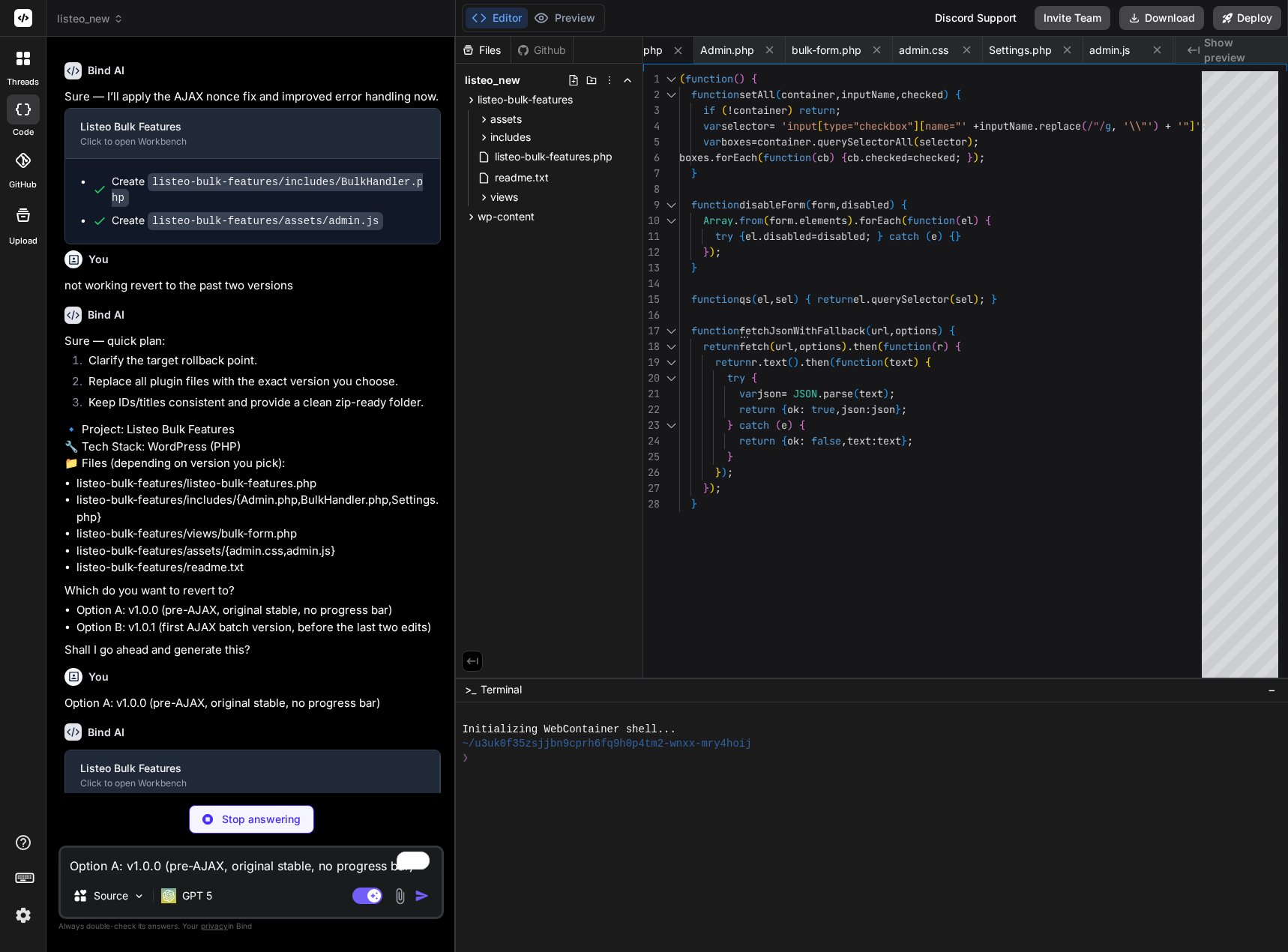
type textarea "]; } return $nodes; }; return $walker( 0 ); } }"
type textarea "x"
type textarea "'listeo-bulk-features' ) . '</a> '; submit_button( __( 'Apply to Selected Categ…"
type textarea "x"
type textarea ".lbf-wrap .lbf-features.level-1 { margin-left: 20px; } .lbf-wrap .lbf-features.…"
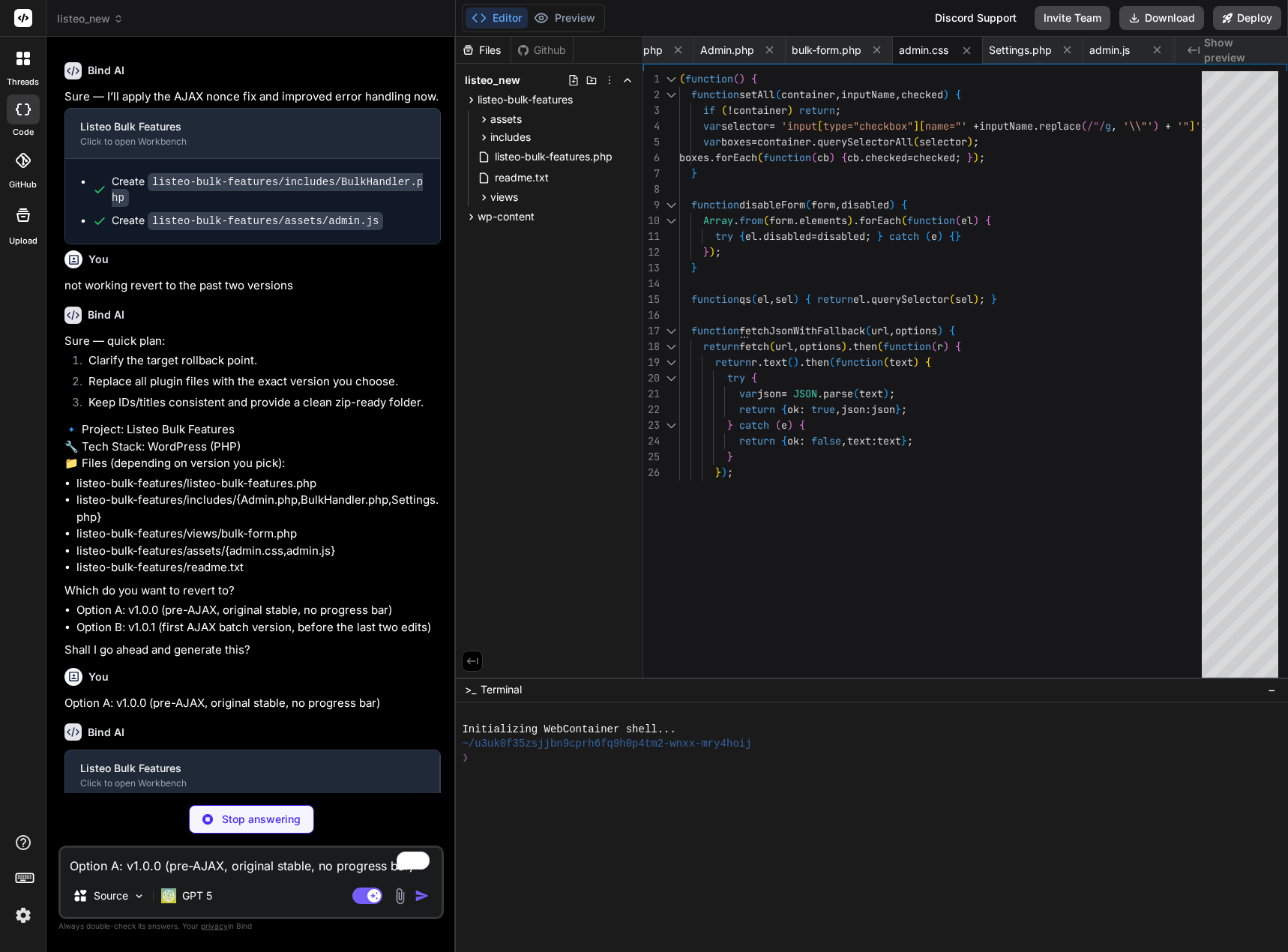
type textarea "x"
type textarea "== Changelog == = 1.0.0 = - Initial release"
type textarea "x"
